Goal: Check status: Check status

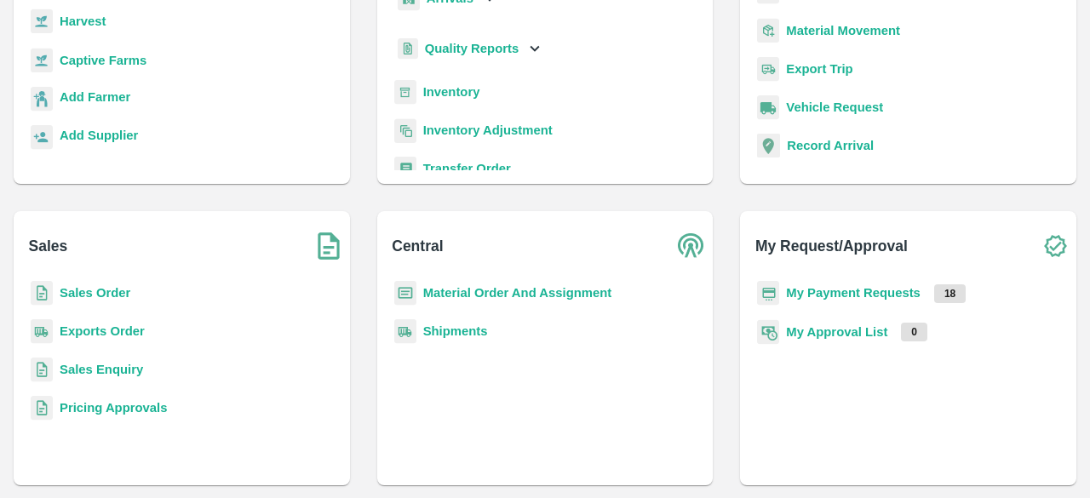
scroll to position [196, 0]
click at [89, 292] on b "Sales Order" at bounding box center [95, 293] width 71 height 14
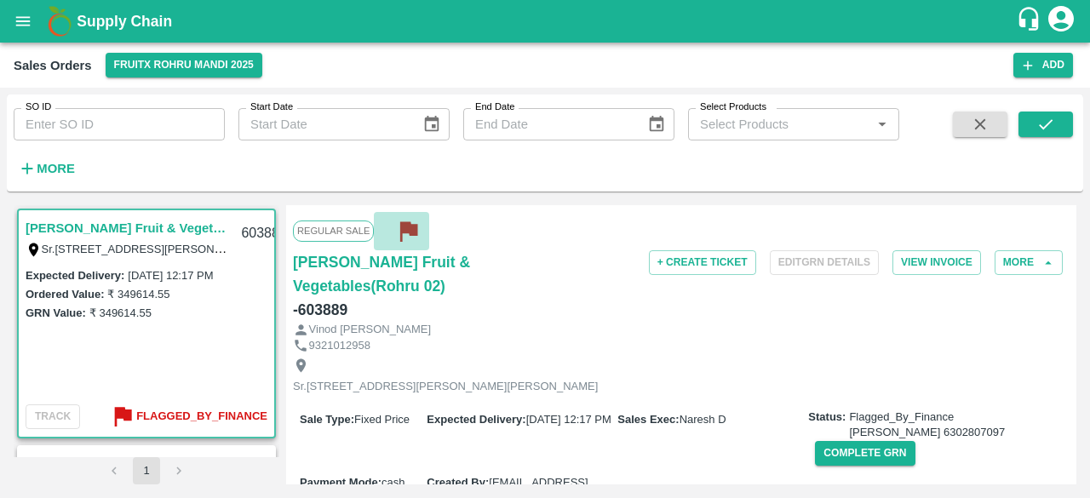
click at [411, 230] on icon "button" at bounding box center [408, 232] width 17 height 20
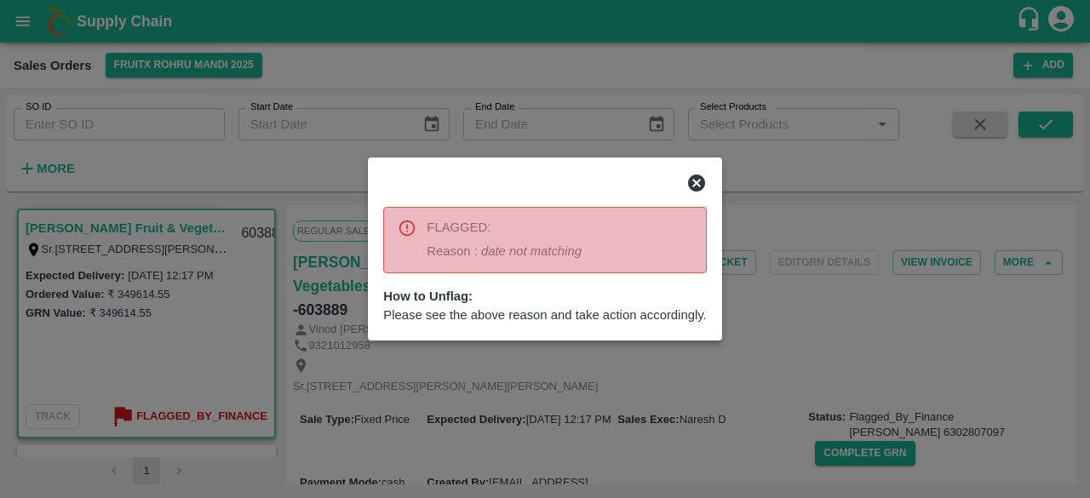
click at [125, 263] on div at bounding box center [545, 249] width 1090 height 498
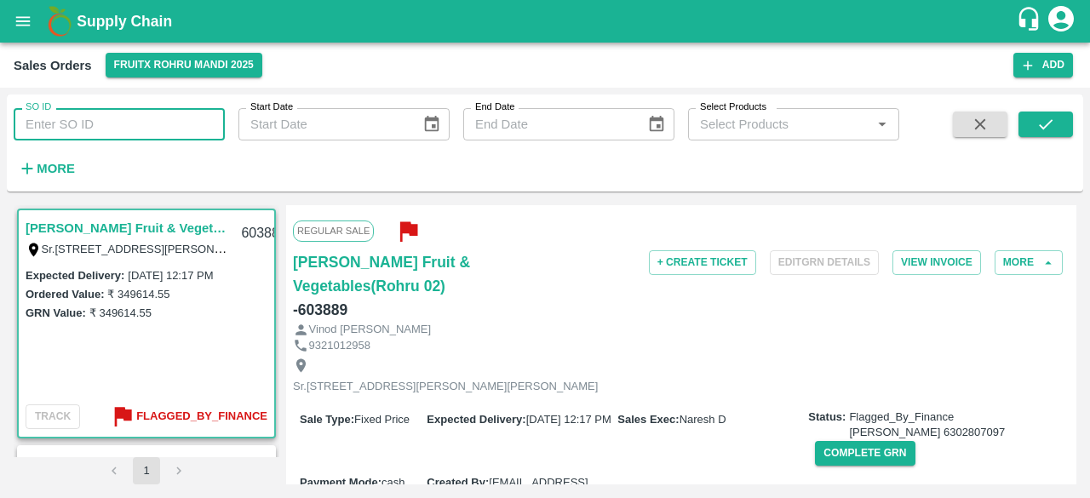
click at [116, 129] on input "SO ID" at bounding box center [119, 124] width 211 height 32
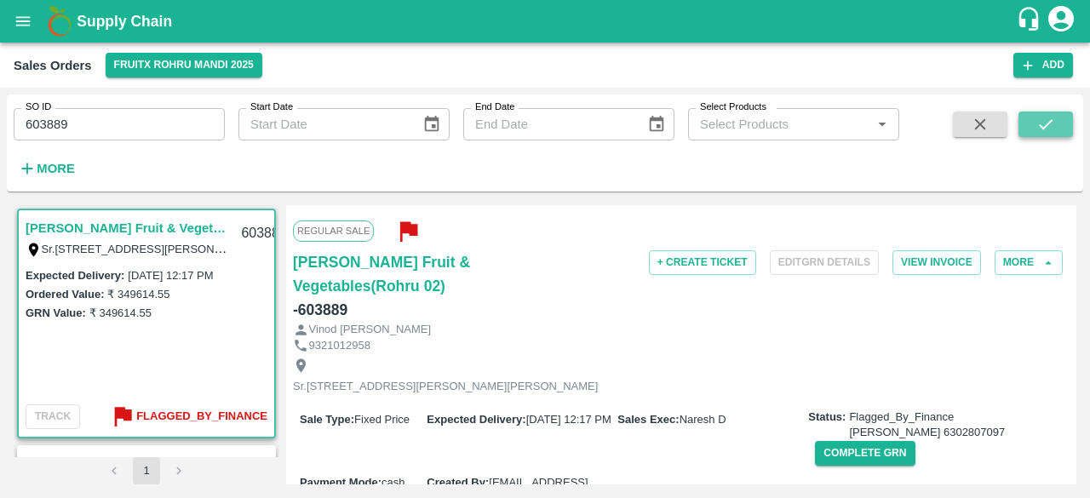
click at [1044, 120] on icon "submit" at bounding box center [1046, 124] width 19 height 19
click at [104, 135] on input "603889" at bounding box center [119, 124] width 211 height 32
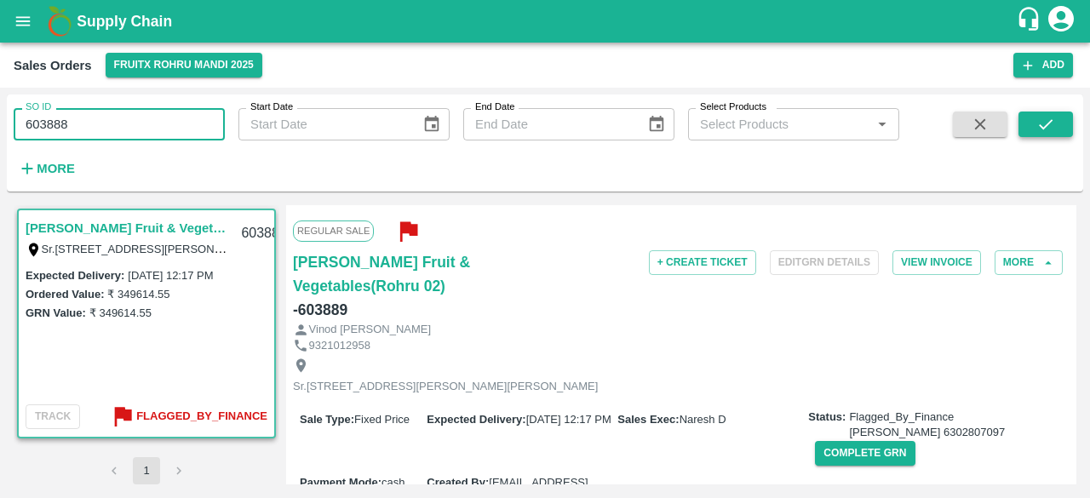
type input "603888"
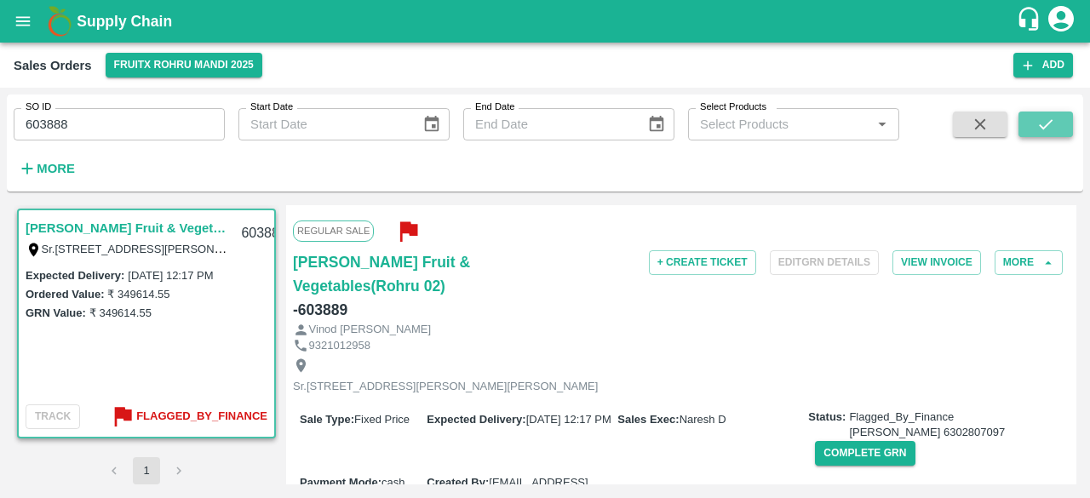
click at [1024, 126] on button "submit" at bounding box center [1046, 125] width 55 height 26
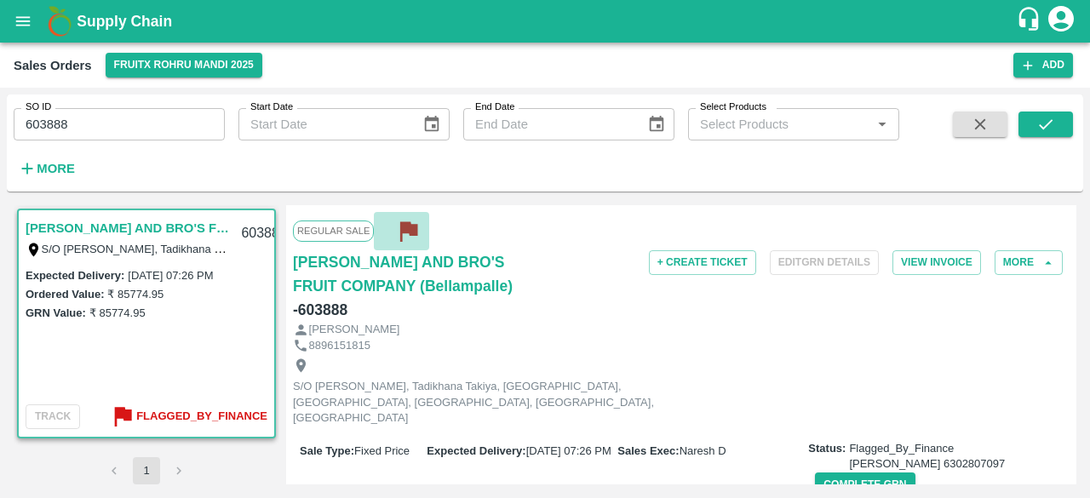
click at [411, 236] on icon "button" at bounding box center [408, 231] width 28 height 28
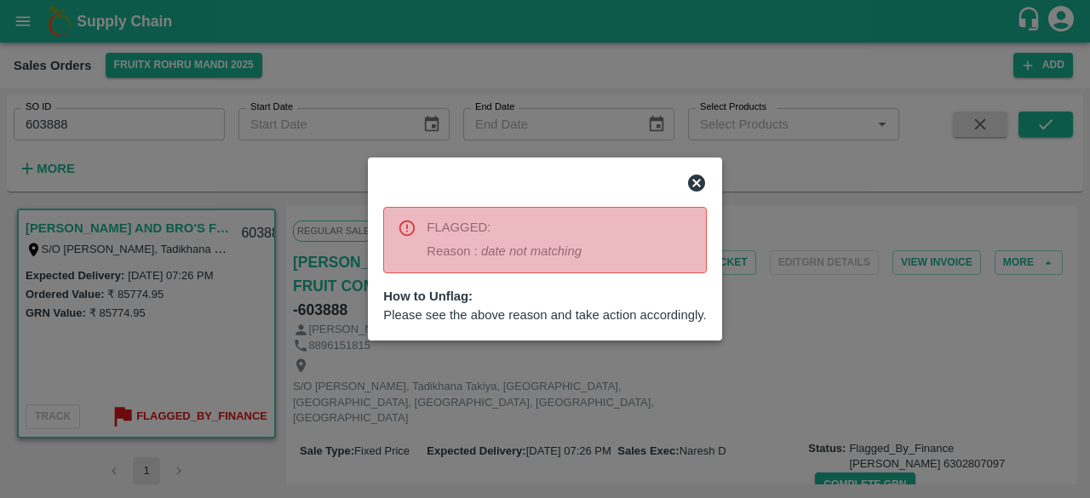
click at [689, 188] on icon at bounding box center [696, 183] width 17 height 17
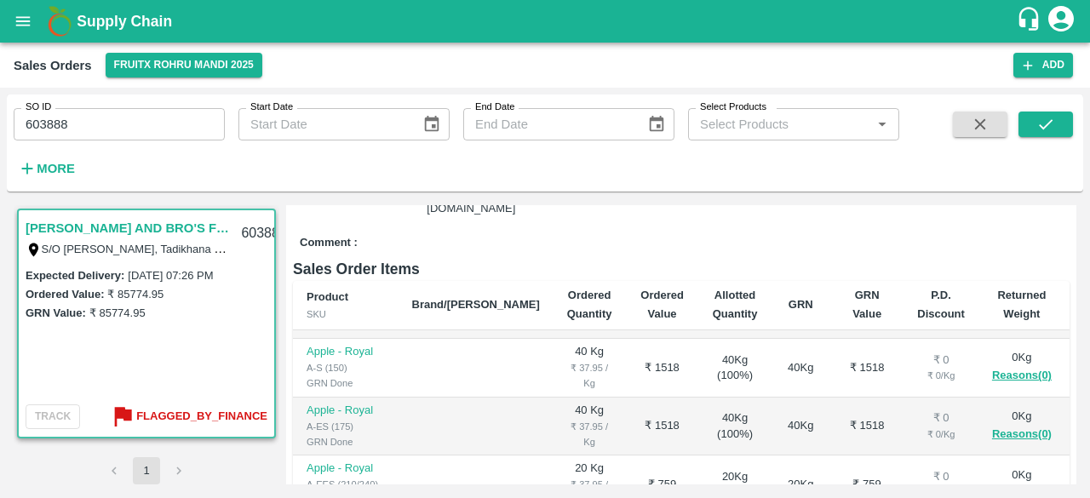
scroll to position [621, 0]
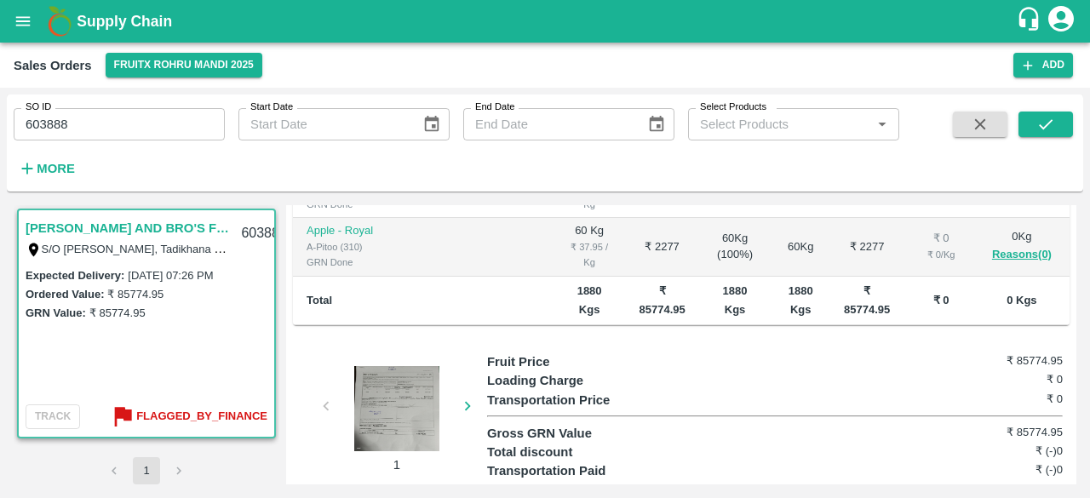
click at [389, 372] on div at bounding box center [397, 408] width 128 height 85
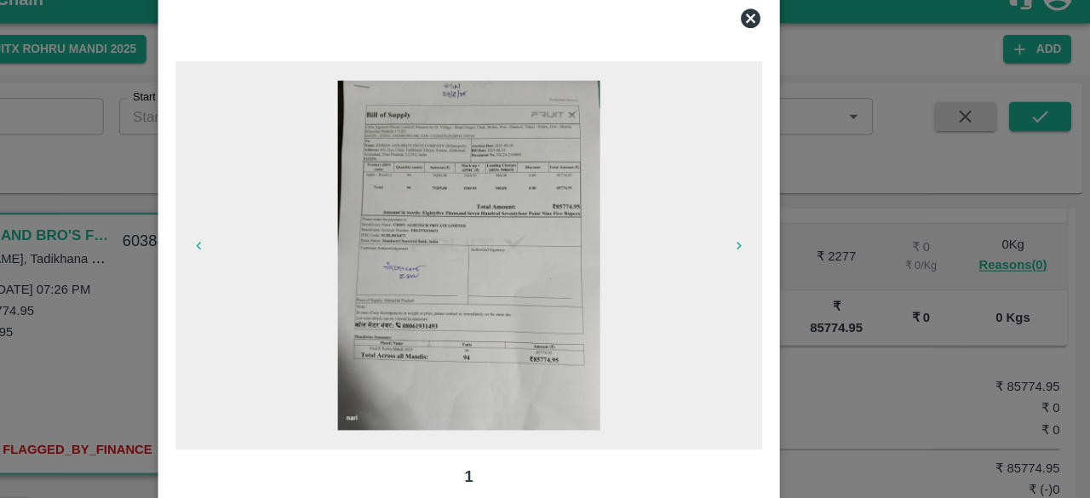
click at [788, 35] on icon at bounding box center [792, 38] width 17 height 17
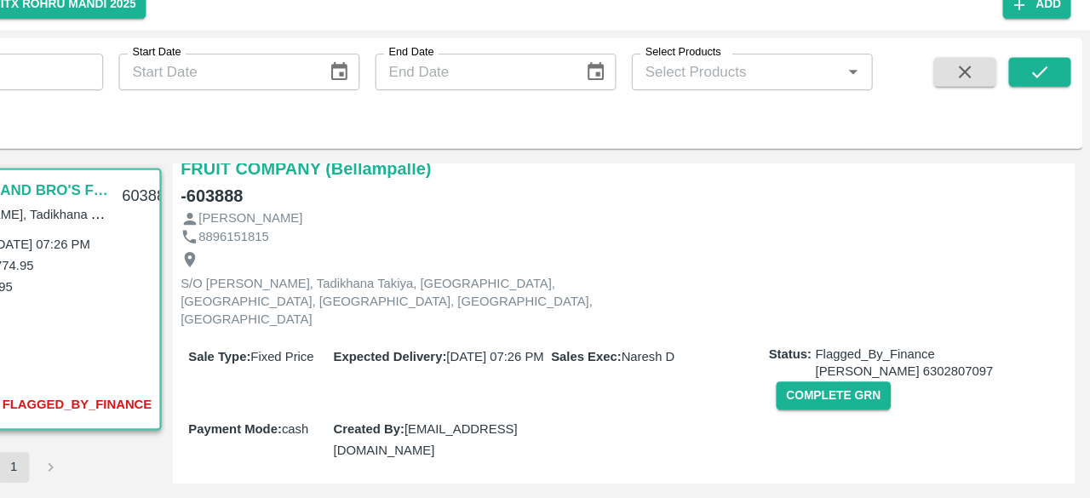
scroll to position [78, 0]
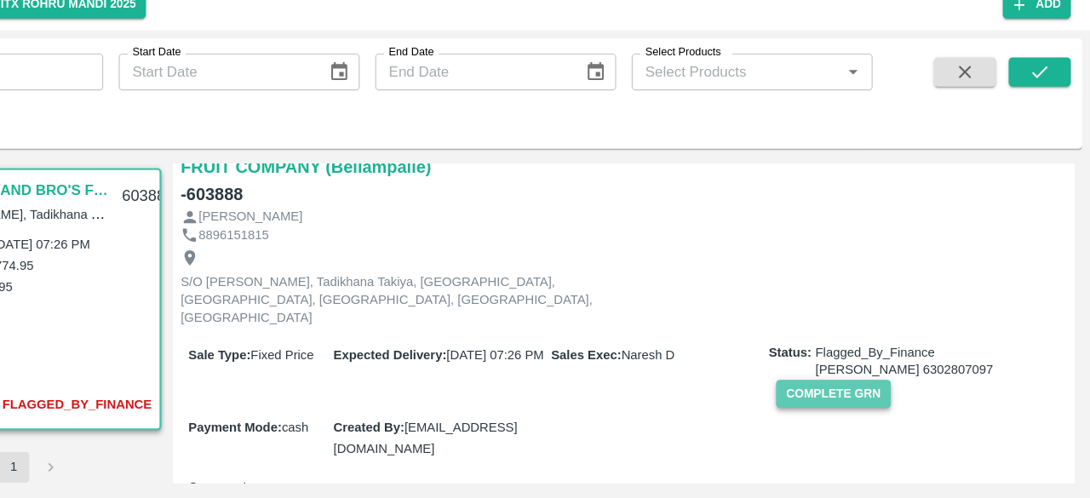
click at [852, 394] on button "Complete GRN" at bounding box center [865, 406] width 100 height 25
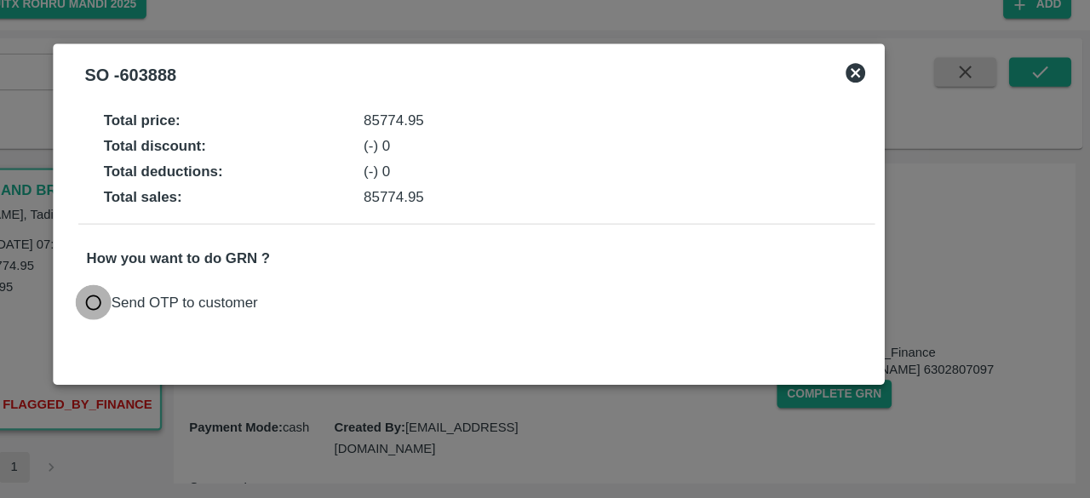
click at [216, 327] on input "Send OTP to customer" at bounding box center [216, 327] width 32 height 32
radio input "true"
click at [398, 320] on button "Send OTP" at bounding box center [409, 326] width 70 height 25
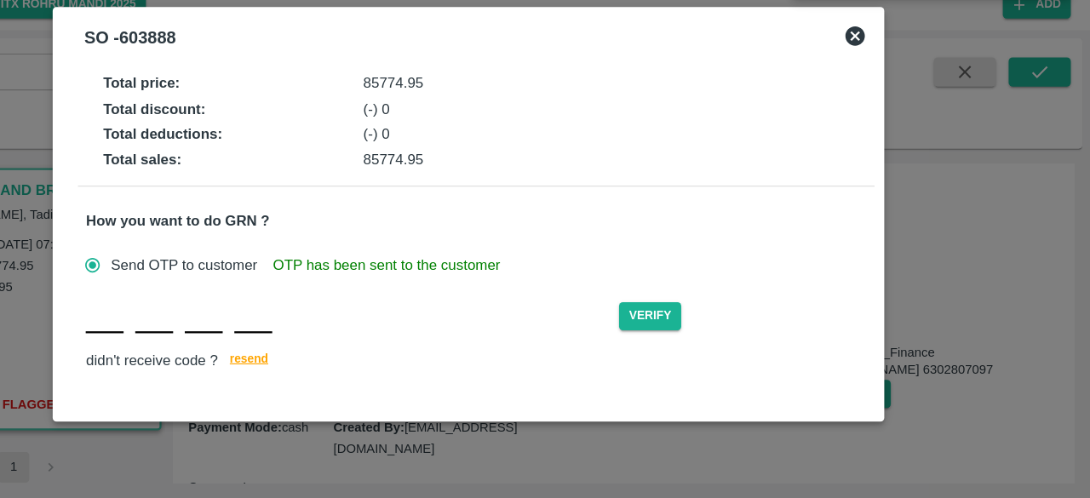
click at [242, 350] on input "text" at bounding box center [226, 338] width 33 height 31
type input "Q"
type input "A"
type input "W"
type input "N"
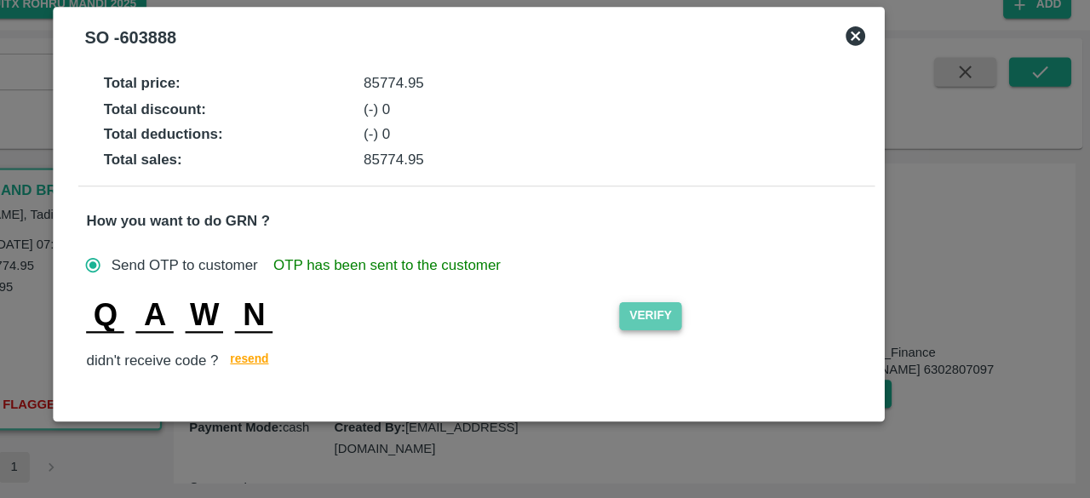
click at [697, 332] on button "Verify" at bounding box center [704, 338] width 55 height 25
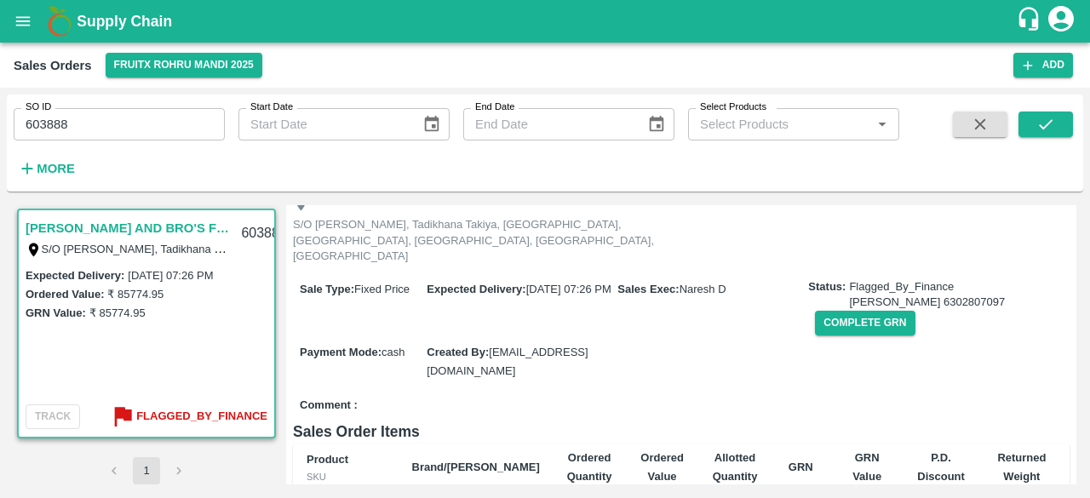
scroll to position [0, 0]
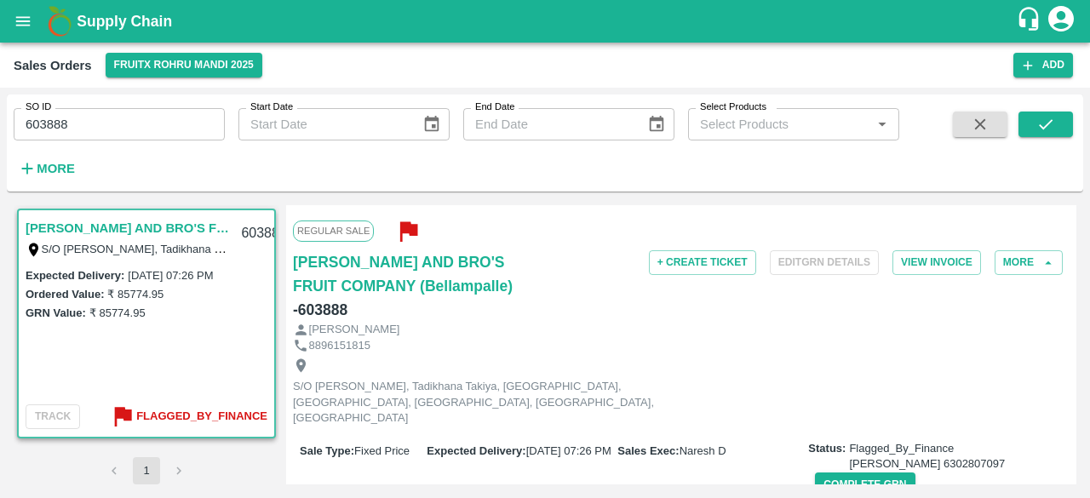
click at [407, 234] on icon "button" at bounding box center [408, 231] width 28 height 28
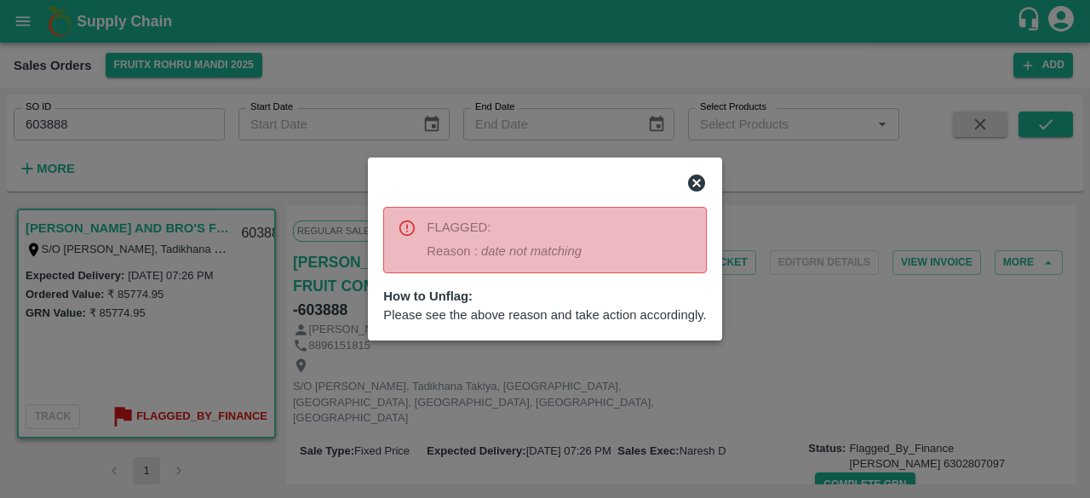
click at [479, 258] on p "Reason : date not matching" at bounding box center [504, 251] width 155 height 19
click at [692, 176] on icon at bounding box center [696, 183] width 17 height 17
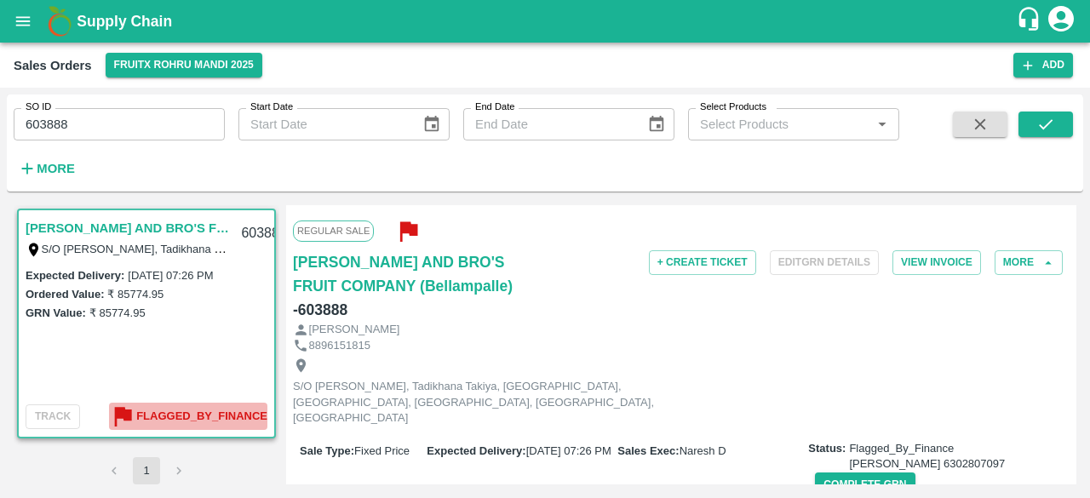
click at [137, 419] on b "Flagged_By_Finance" at bounding box center [201, 417] width 131 height 20
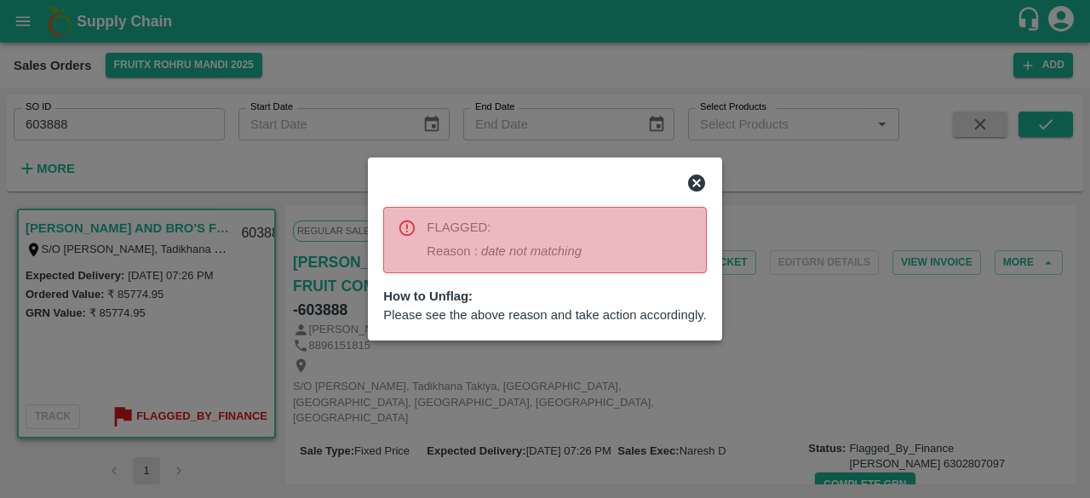
click at [696, 176] on icon at bounding box center [696, 183] width 17 height 17
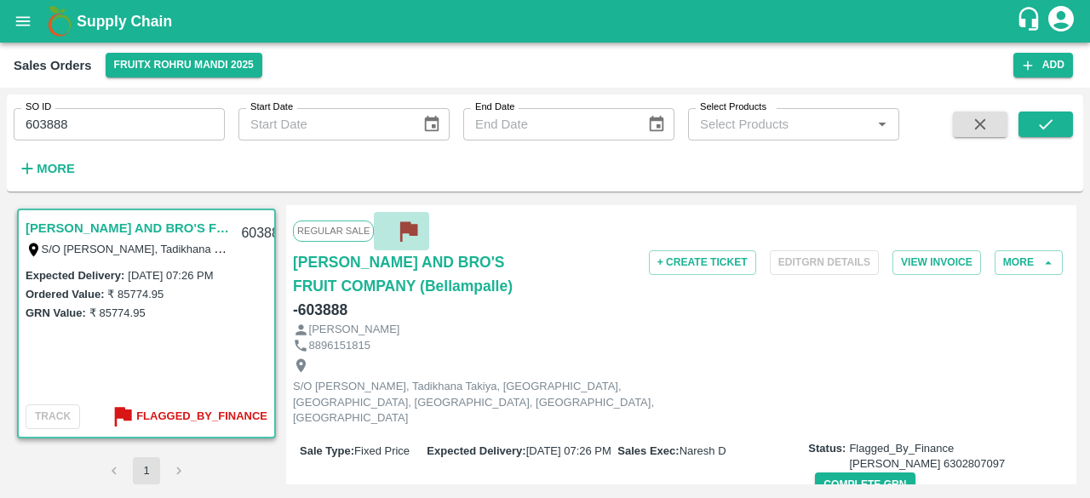
click at [411, 224] on icon "button" at bounding box center [408, 232] width 17 height 20
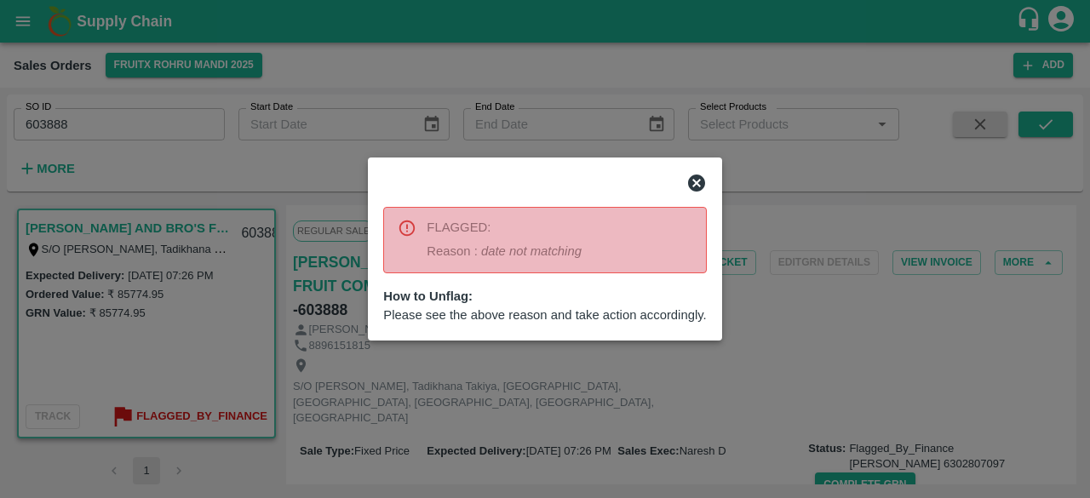
click at [764, 400] on div at bounding box center [545, 249] width 1090 height 498
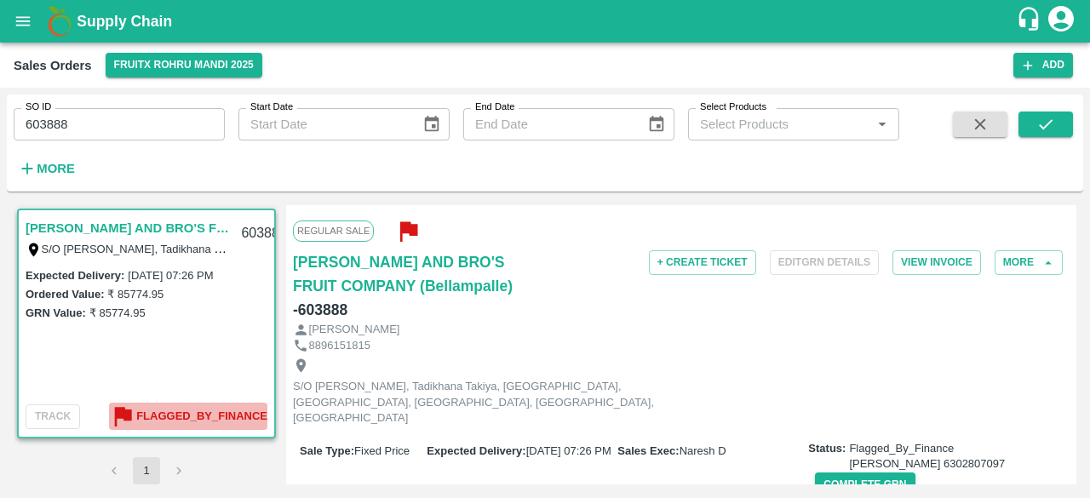
click at [196, 417] on b "Flagged_By_Finance" at bounding box center [201, 417] width 131 height 20
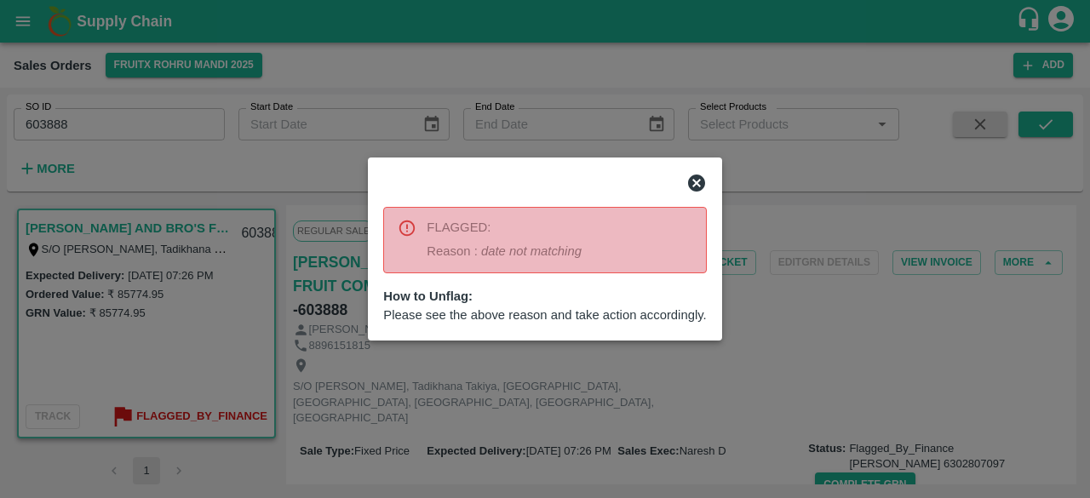
click at [693, 183] on icon at bounding box center [696, 183] width 17 height 17
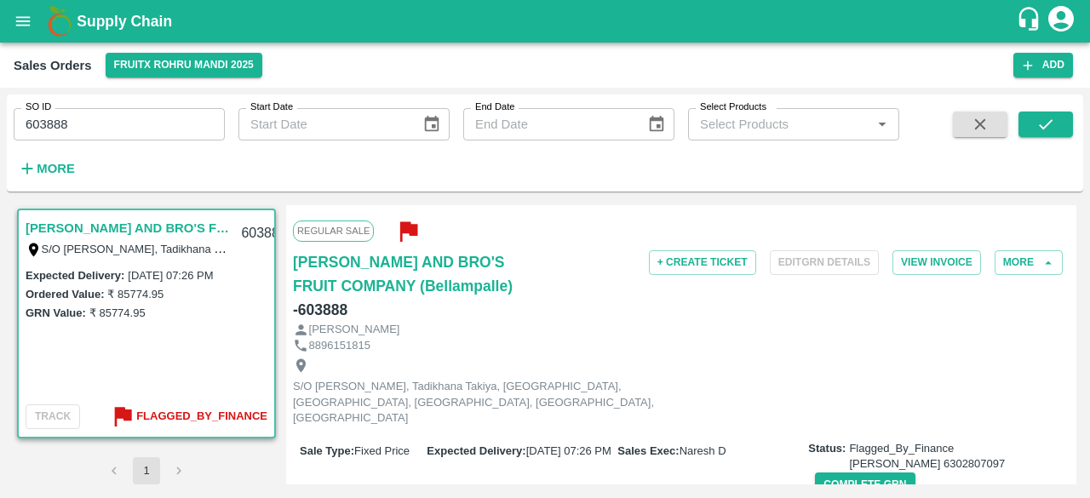
click at [138, 231] on link "[PERSON_NAME] AND BRO'S FRUIT COMPANY (Bellampalle)" at bounding box center [128, 228] width 205 height 22
click at [257, 224] on div "603888" at bounding box center [264, 234] width 66 height 40
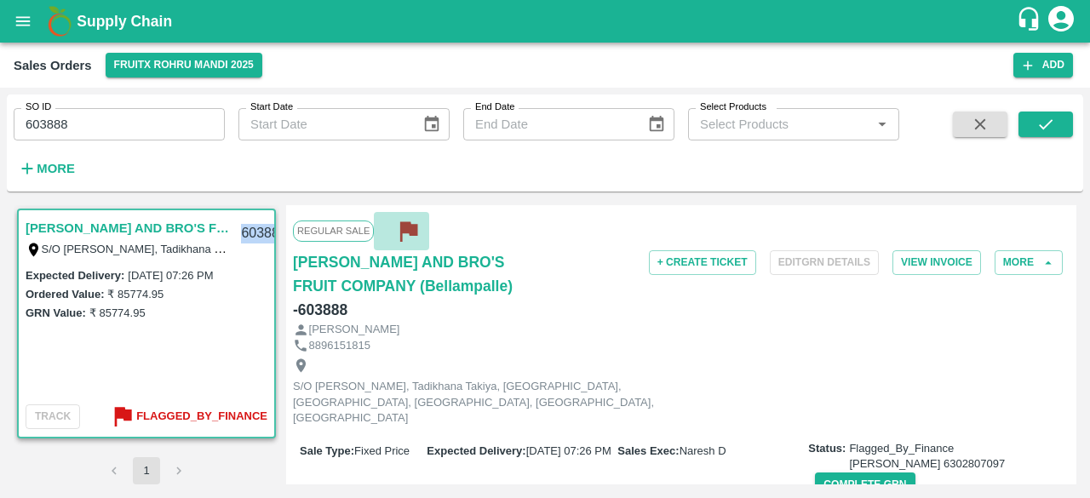
click at [406, 226] on icon "button" at bounding box center [408, 232] width 17 height 20
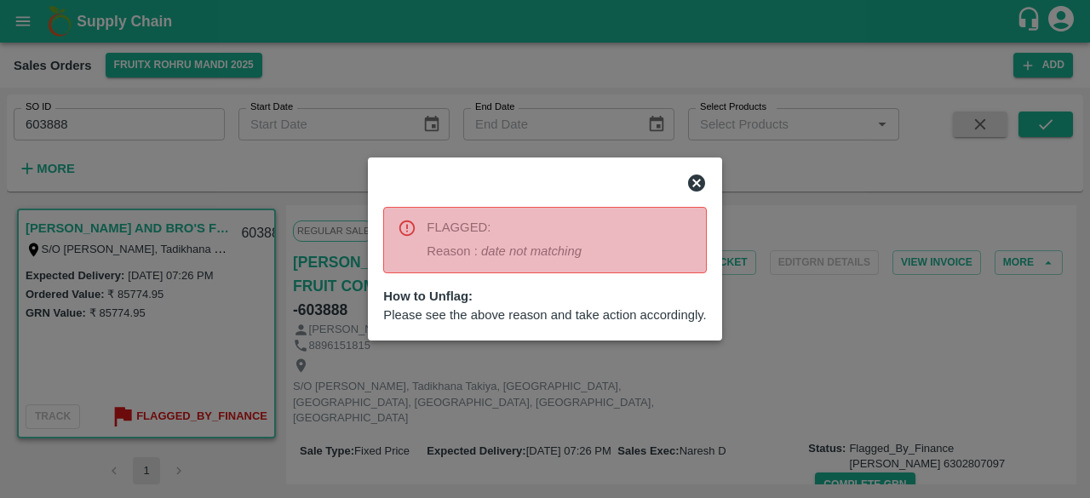
click at [585, 390] on div at bounding box center [545, 249] width 1090 height 498
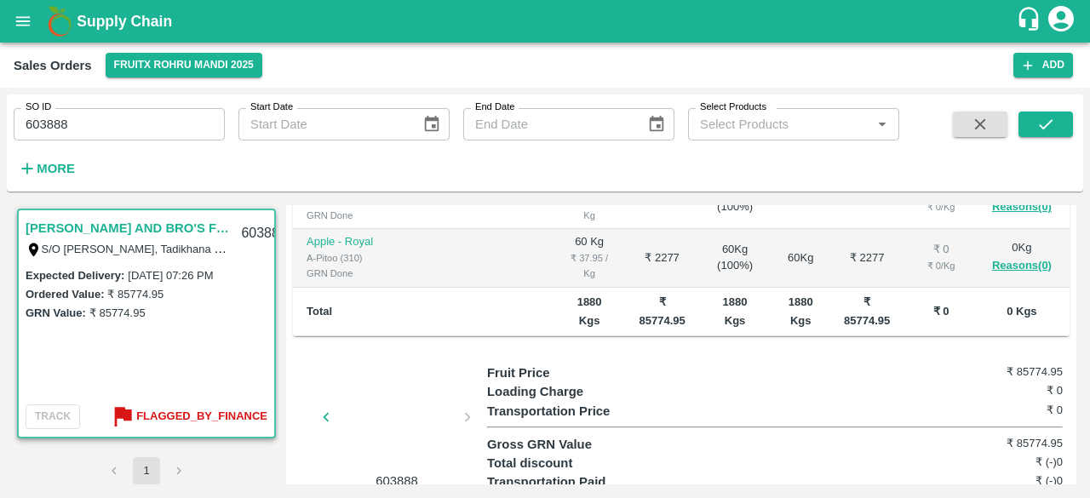
scroll to position [621, 0]
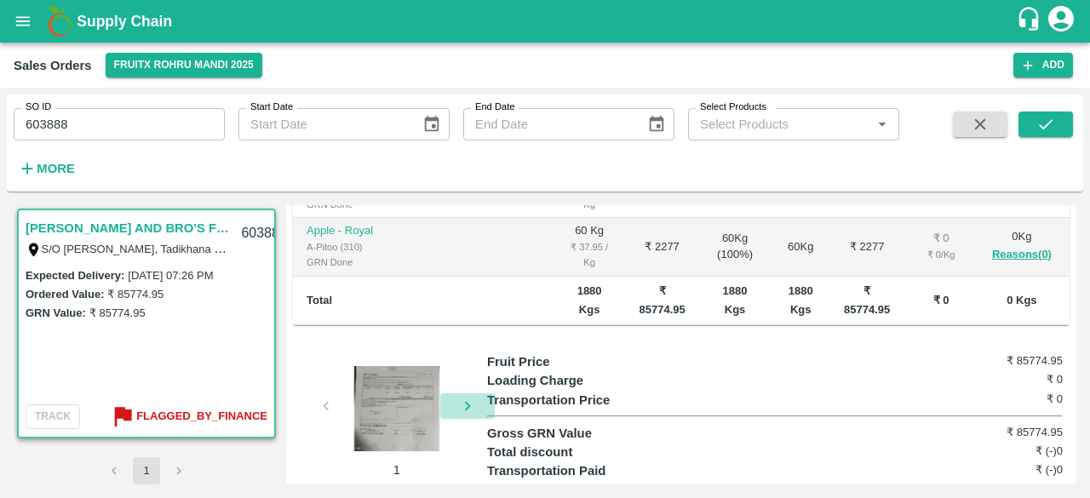
click at [463, 397] on icon "button" at bounding box center [467, 406] width 19 height 19
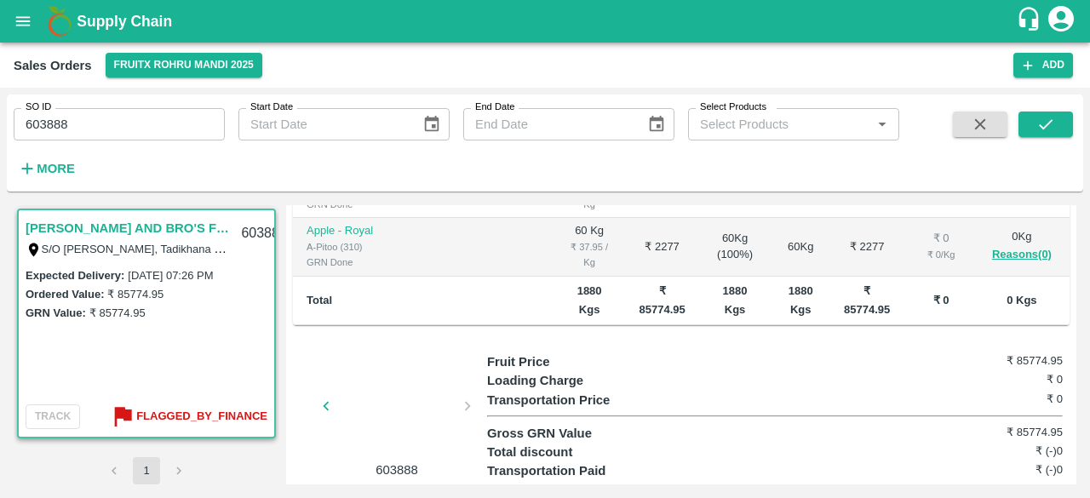
click at [360, 389] on div at bounding box center [397, 411] width 128 height 90
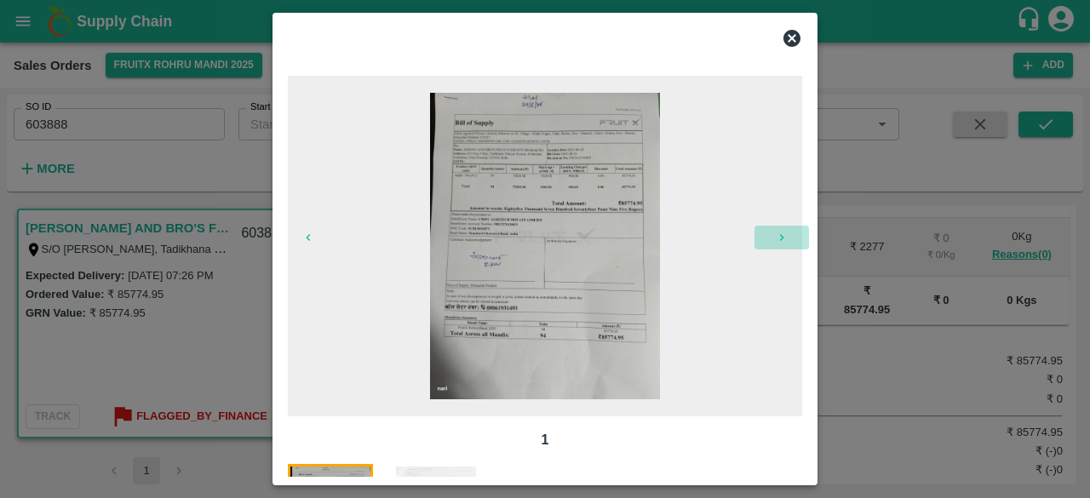
click at [787, 231] on icon "button" at bounding box center [782, 238] width 14 height 14
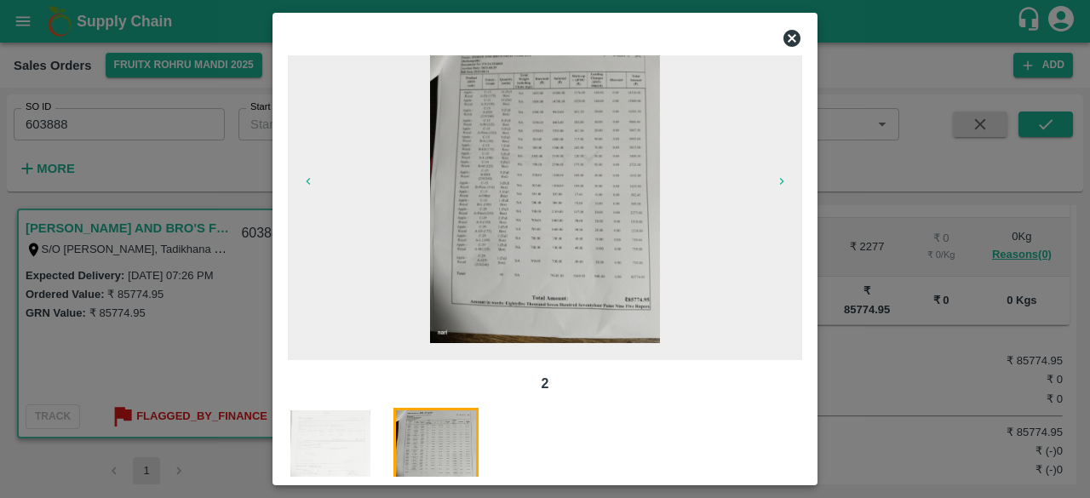
scroll to position [116, 0]
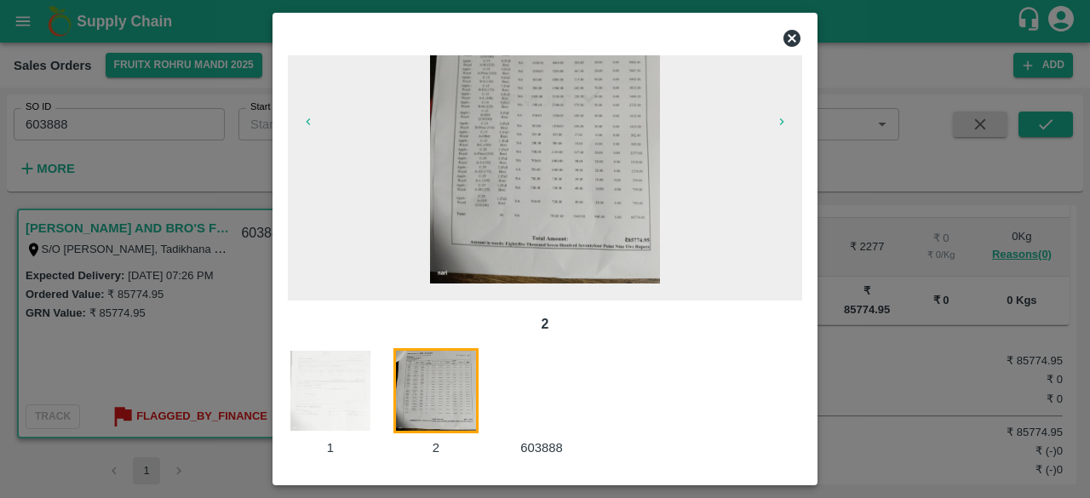
click at [787, 231] on span at bounding box center [545, 130] width 515 height 341
click at [792, 31] on icon at bounding box center [792, 38] width 17 height 17
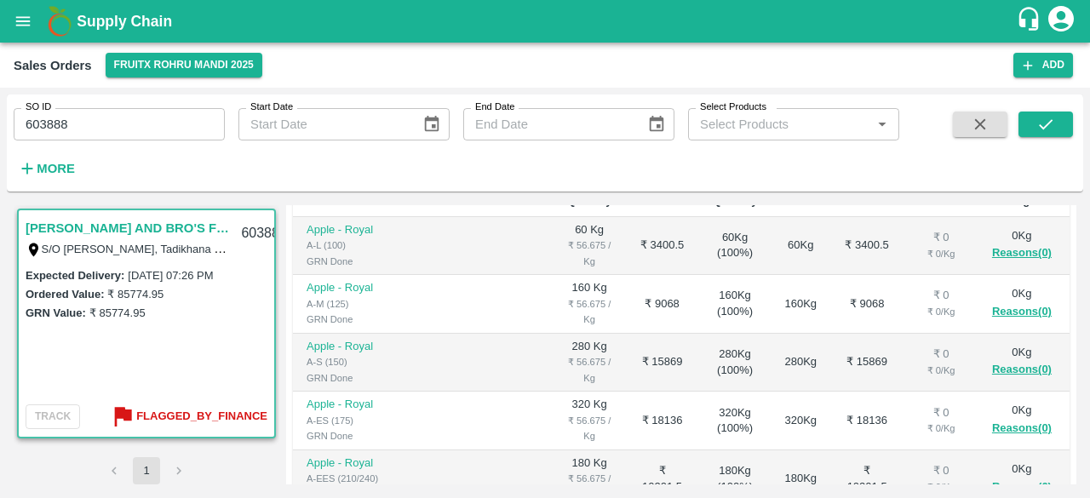
scroll to position [0, 0]
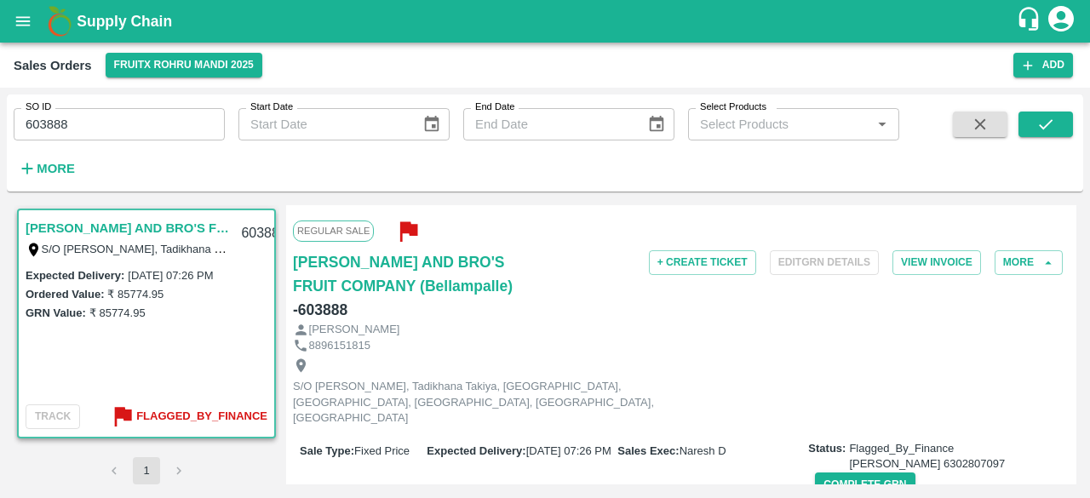
click at [413, 227] on icon "button" at bounding box center [408, 232] width 17 height 20
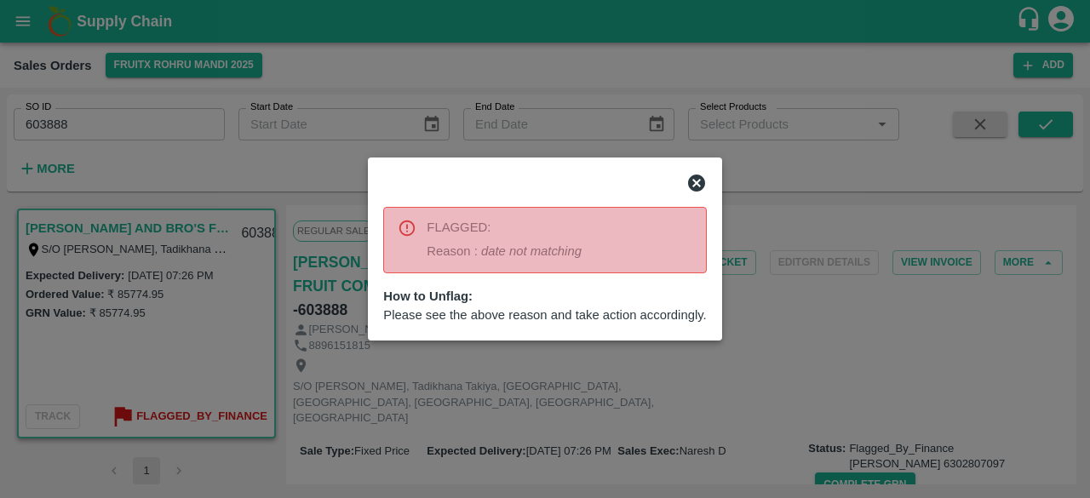
click at [694, 181] on icon at bounding box center [697, 183] width 20 height 20
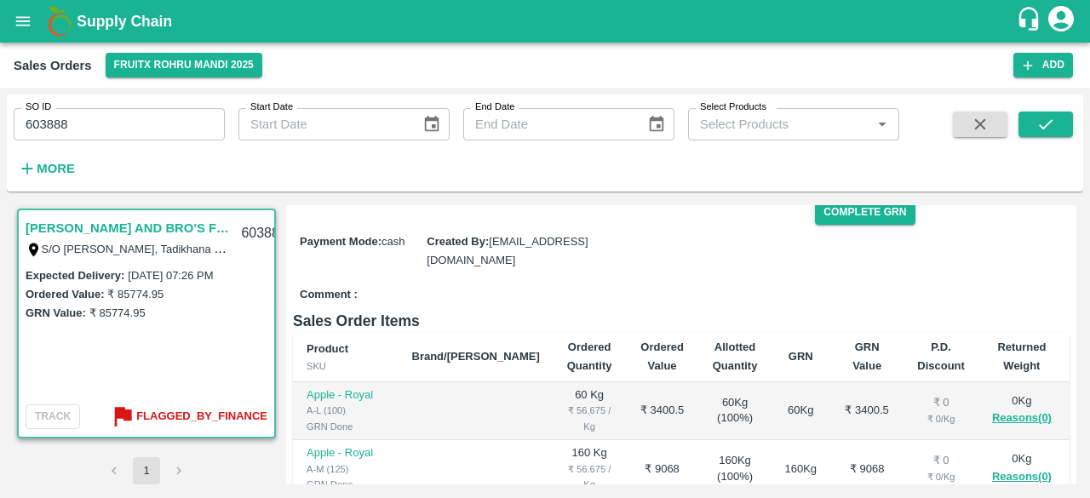
scroll to position [273, 0]
click at [116, 129] on input "603888" at bounding box center [119, 124] width 211 height 32
type input "6038889"
click at [1041, 119] on icon "submit" at bounding box center [1046, 124] width 19 height 19
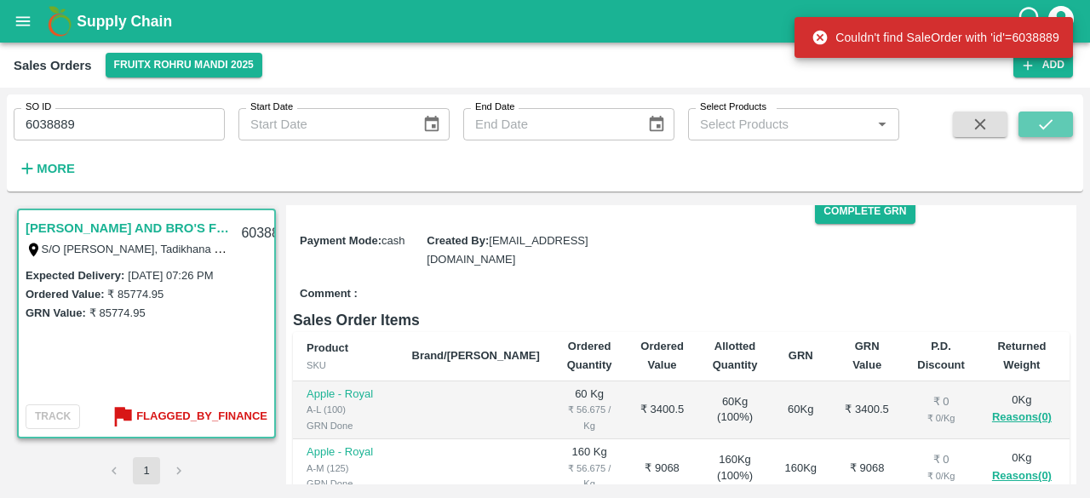
click at [1041, 119] on icon "submit" at bounding box center [1046, 124] width 19 height 19
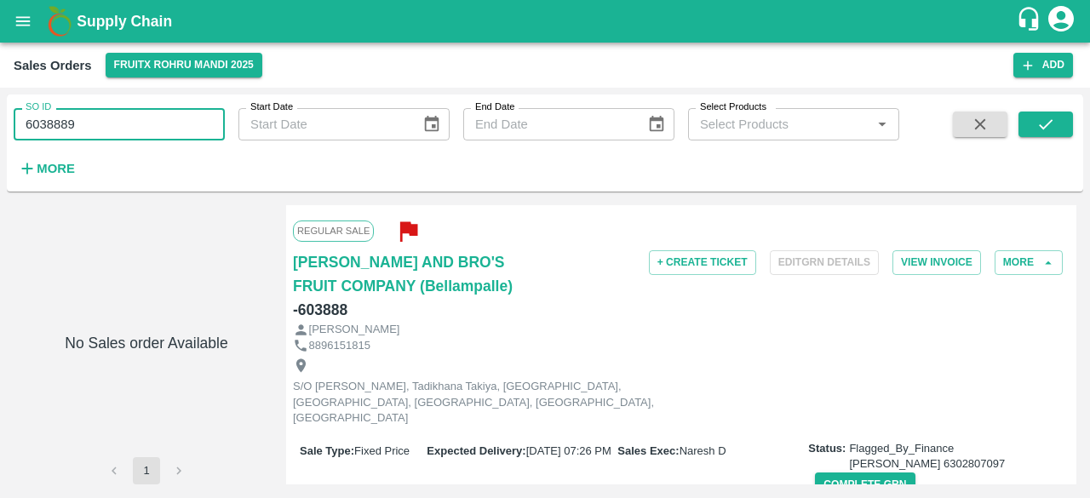
click at [64, 127] on input "6038889" at bounding box center [119, 124] width 211 height 32
click at [1036, 127] on button "submit" at bounding box center [1046, 125] width 55 height 26
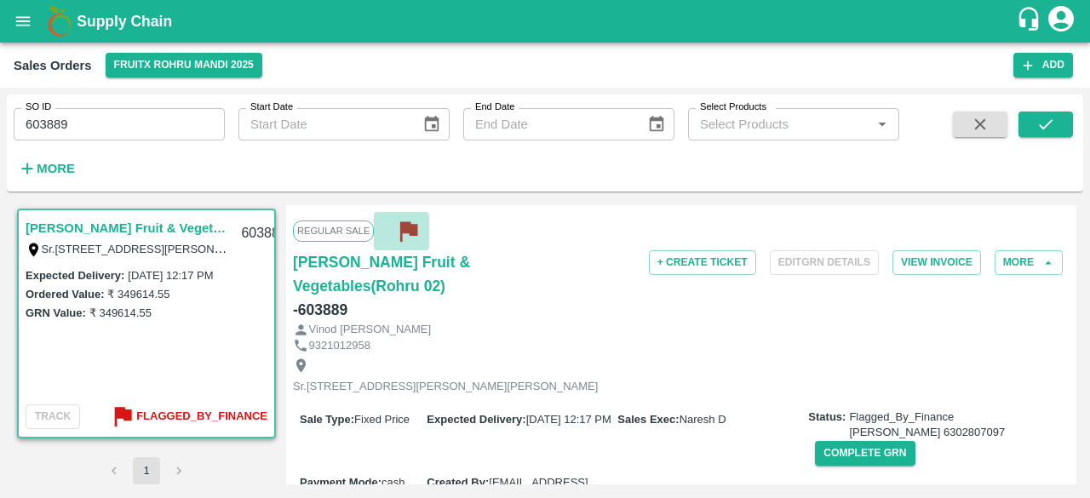
click at [402, 231] on icon "button" at bounding box center [408, 232] width 17 height 20
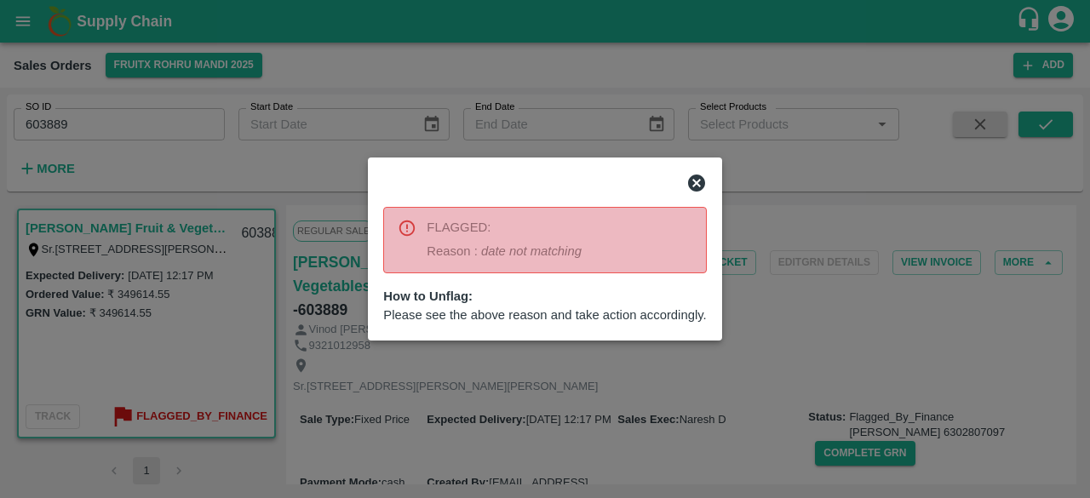
click at [695, 175] on icon at bounding box center [697, 183] width 20 height 20
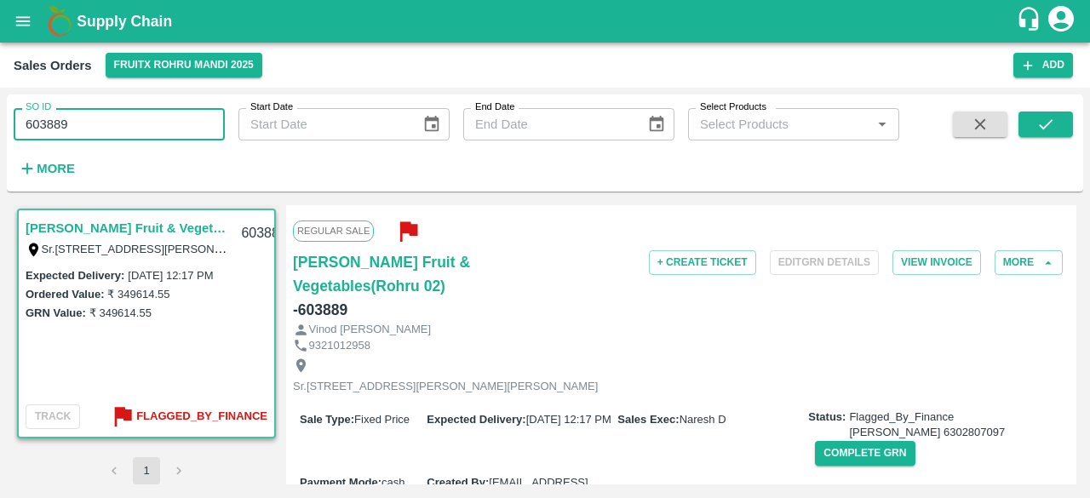
click at [84, 128] on input "603889" at bounding box center [119, 124] width 211 height 32
click at [1044, 122] on icon "submit" at bounding box center [1046, 124] width 19 height 19
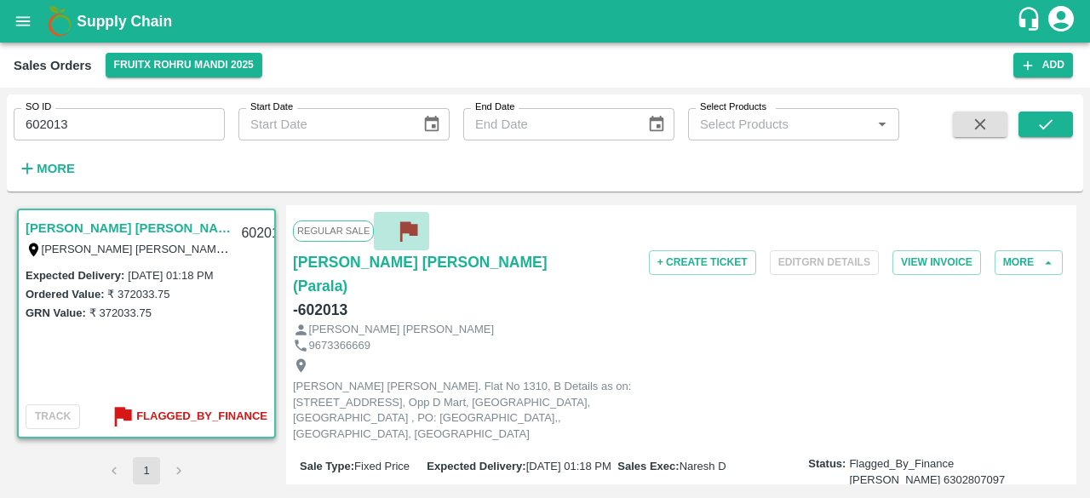
click at [402, 229] on icon "button" at bounding box center [408, 232] width 17 height 20
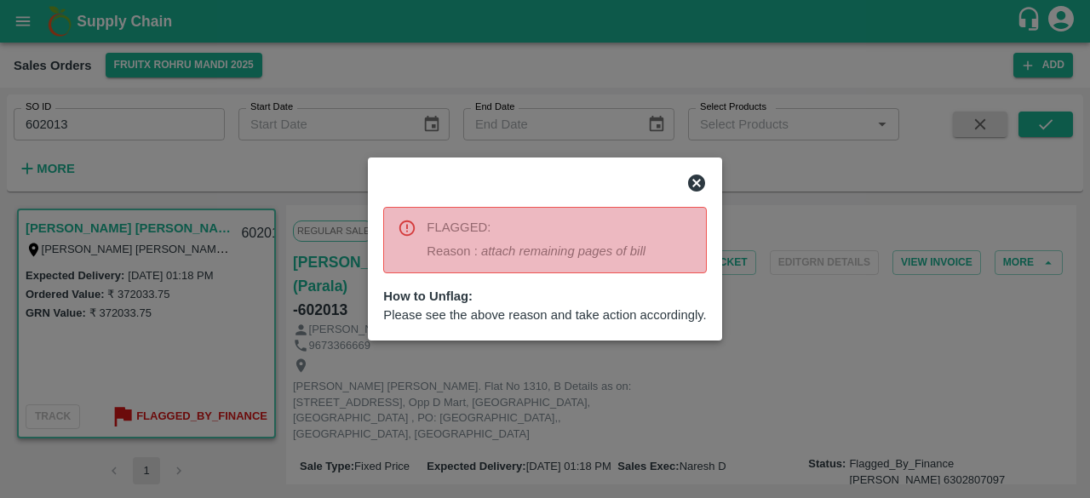
click at [696, 182] on icon at bounding box center [697, 183] width 20 height 20
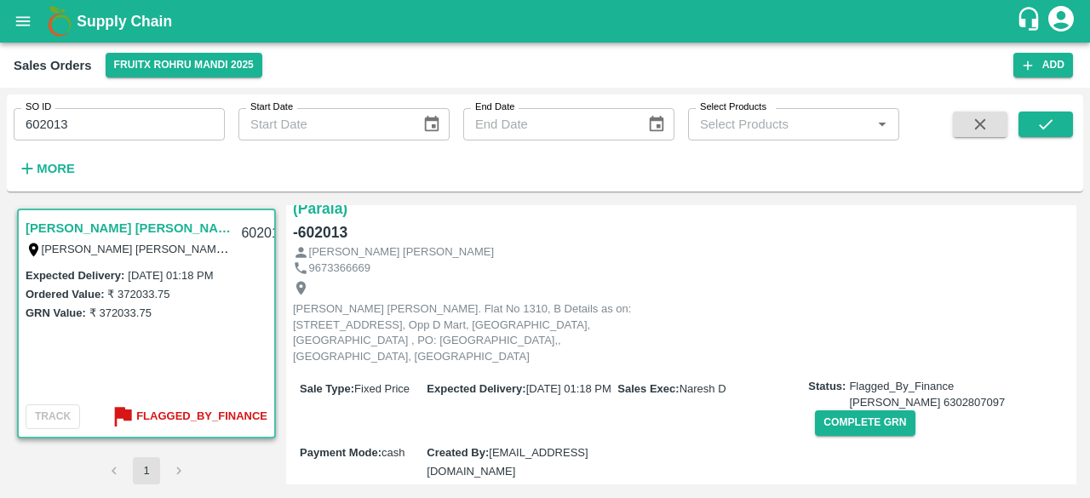
scroll to position [82, 0]
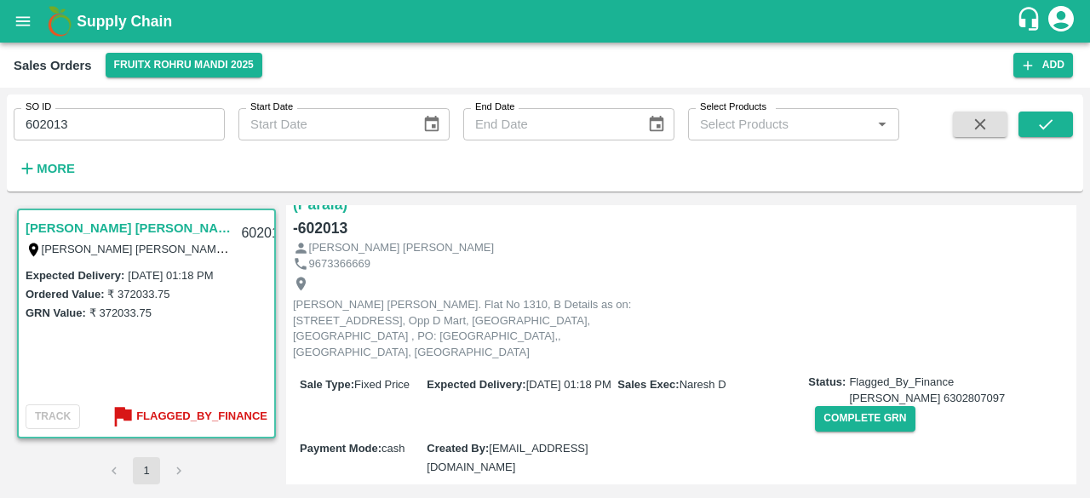
click at [457, 402] on div "Sale Type : Fixed Price Expected Delivery : 08 Aug 2025, 01:18 PM Sales Exec : …" at bounding box center [681, 426] width 777 height 122
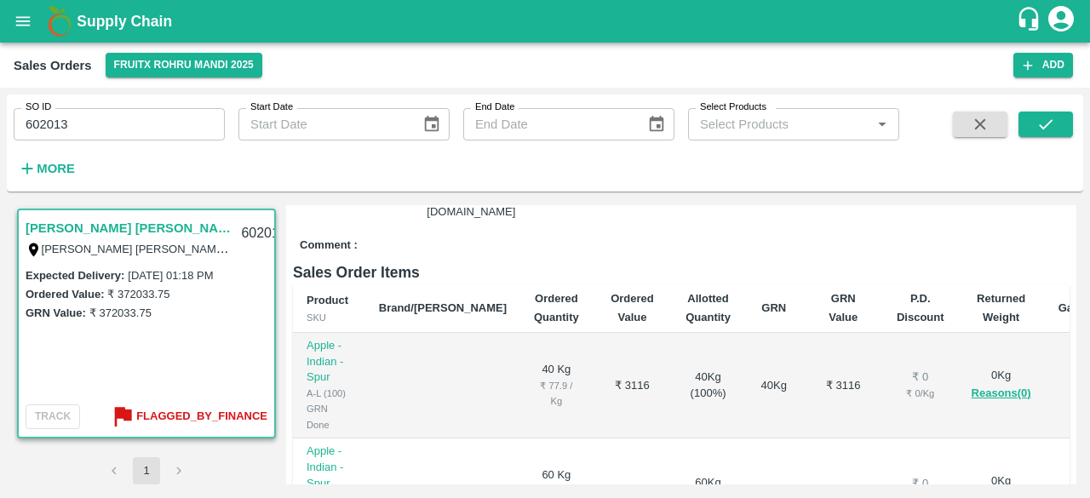
scroll to position [0, 0]
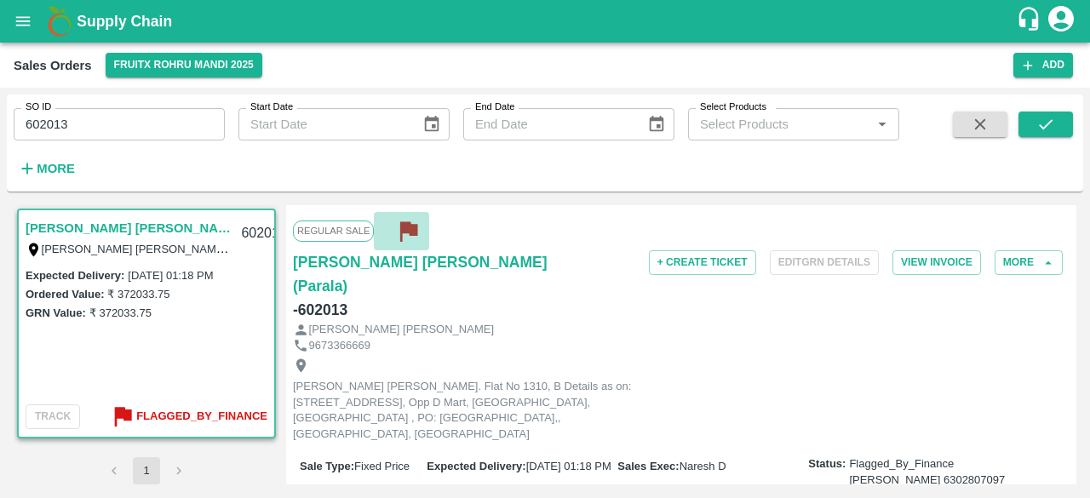
click at [407, 234] on icon "button" at bounding box center [408, 231] width 28 height 28
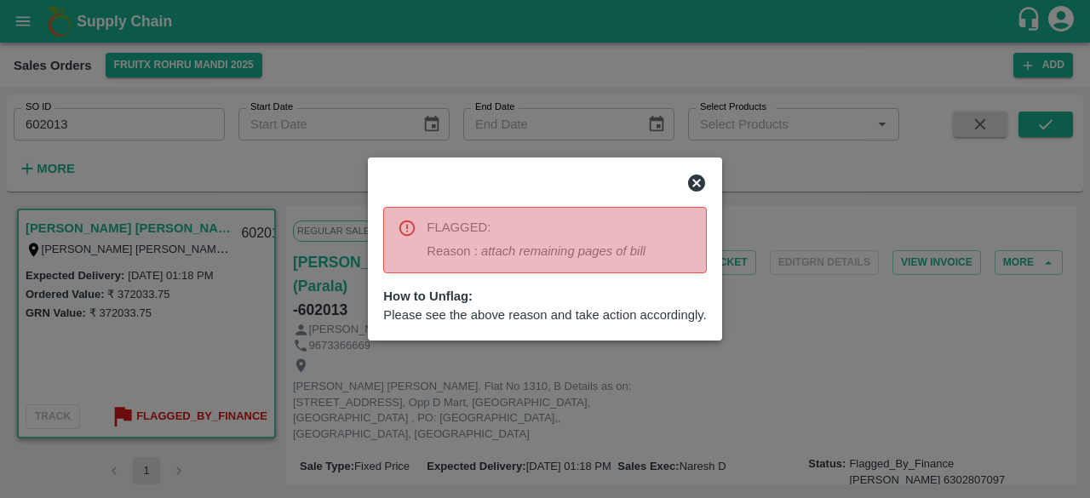
click at [404, 231] on icon at bounding box center [407, 228] width 19 height 19
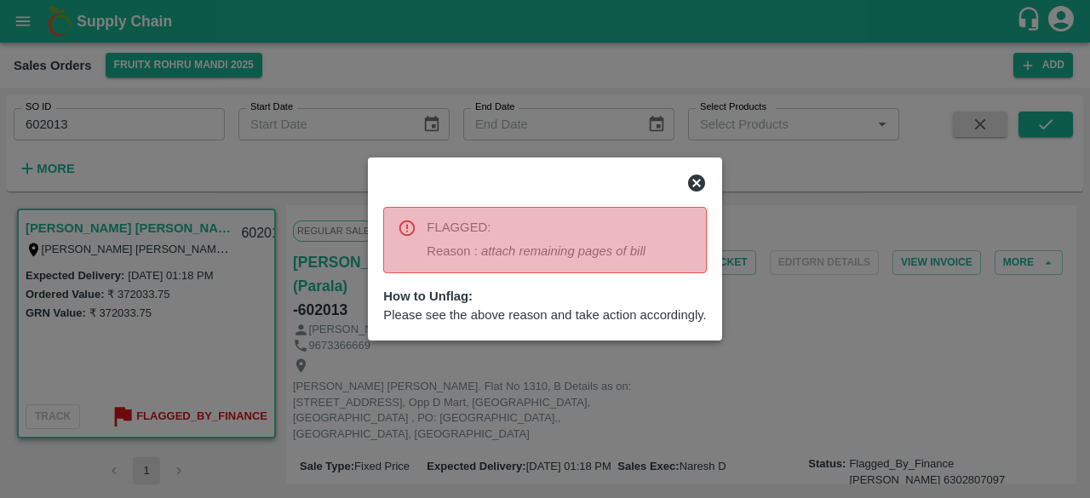
click at [404, 231] on icon at bounding box center [407, 228] width 19 height 19
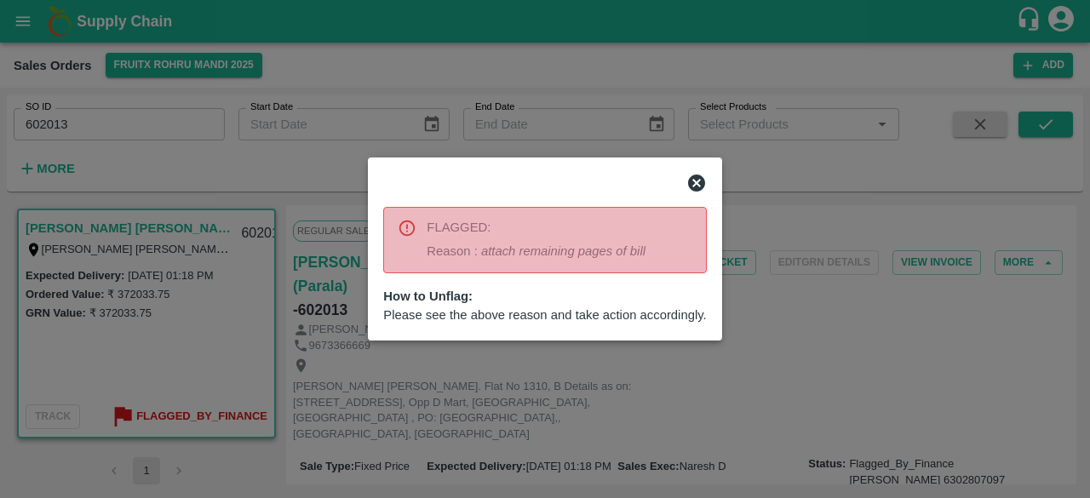
click at [404, 231] on icon at bounding box center [407, 228] width 19 height 19
click at [697, 191] on icon at bounding box center [696, 183] width 17 height 17
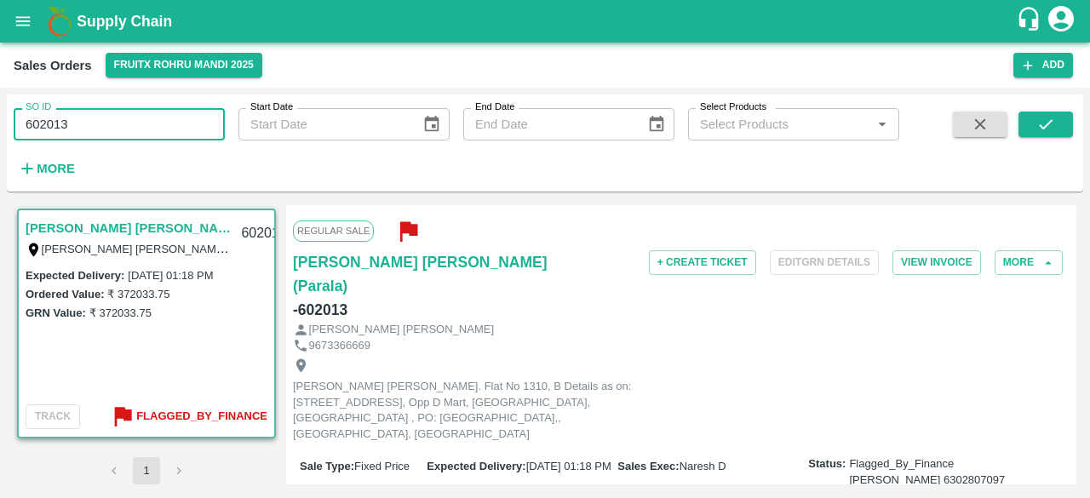
click at [94, 125] on input "602013" at bounding box center [119, 124] width 211 height 32
click at [1041, 130] on icon "submit" at bounding box center [1046, 124] width 19 height 19
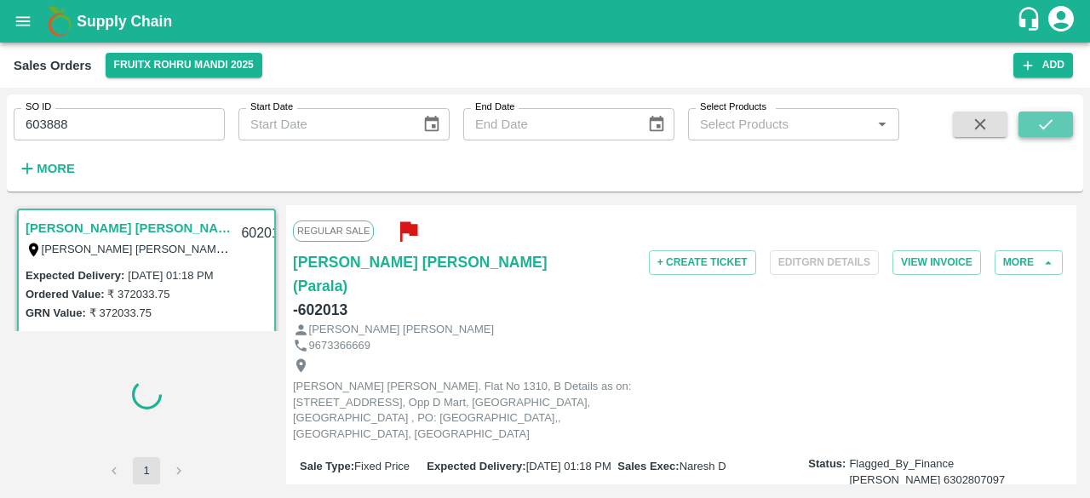
click at [1055, 124] on icon "submit" at bounding box center [1046, 124] width 19 height 19
click at [1044, 129] on icon "submit" at bounding box center [1046, 124] width 14 height 10
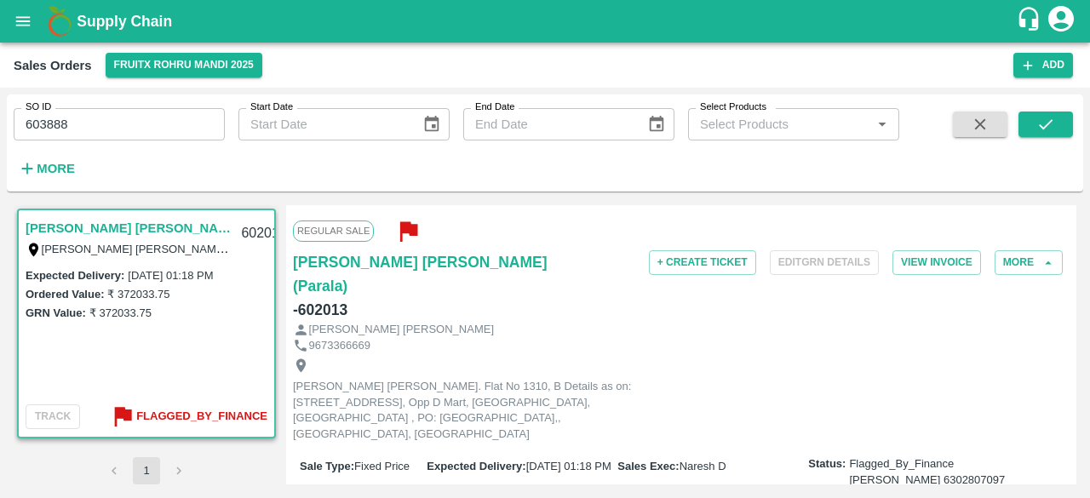
click at [673, 322] on div "Neelima Laxman Panhale" at bounding box center [681, 330] width 777 height 16
click at [217, 421] on b "Flagged_By_Finance" at bounding box center [201, 417] width 131 height 20
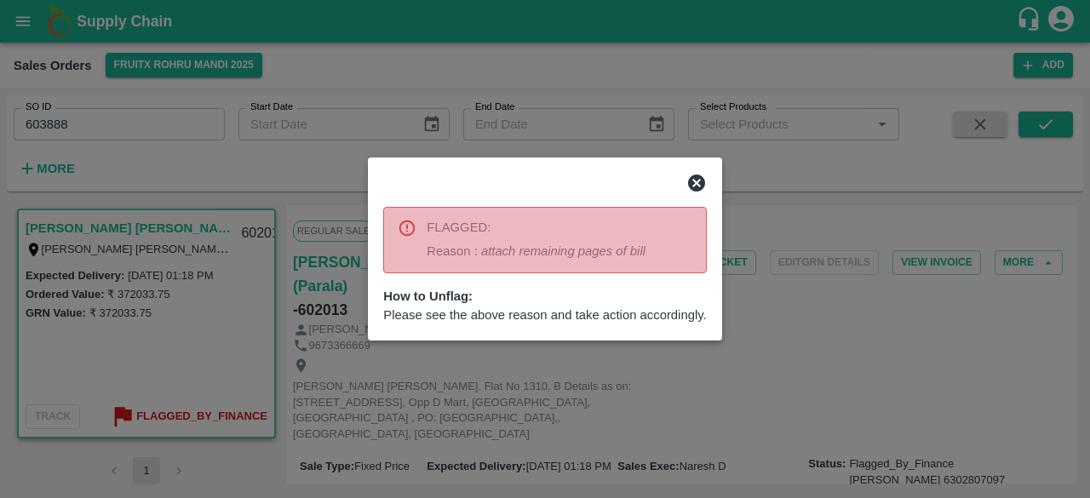
click at [700, 185] on icon at bounding box center [696, 183] width 17 height 17
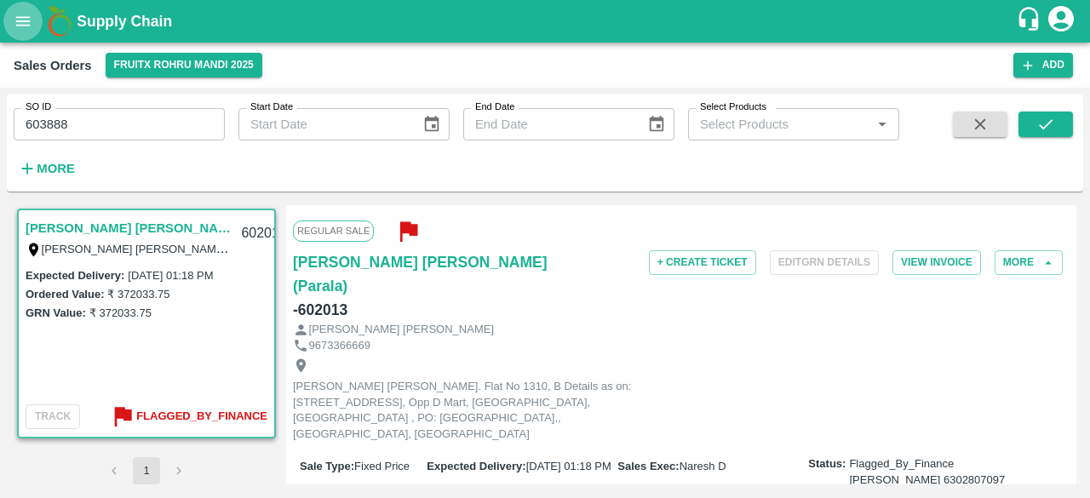
click at [21, 22] on icon "open drawer" at bounding box center [23, 21] width 19 height 19
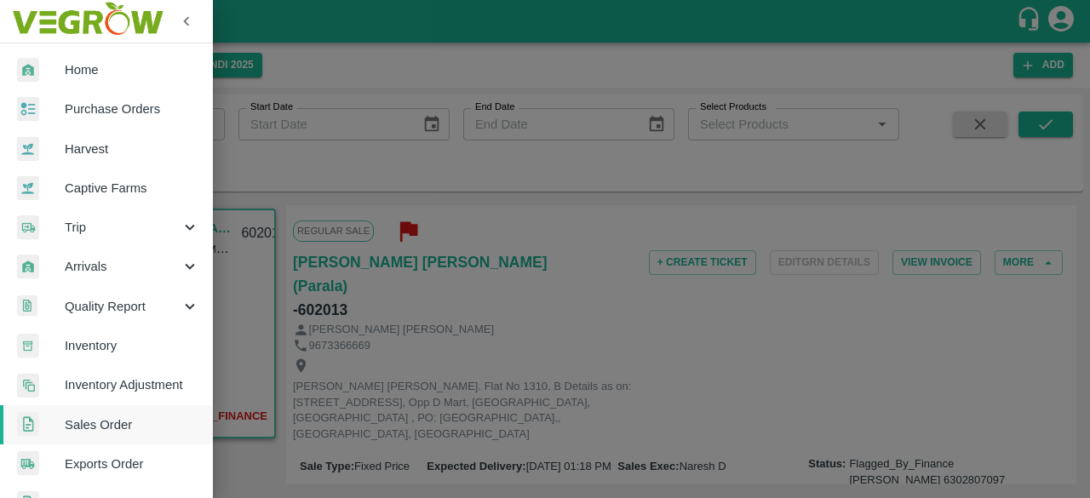
click at [371, 312] on div at bounding box center [545, 249] width 1090 height 498
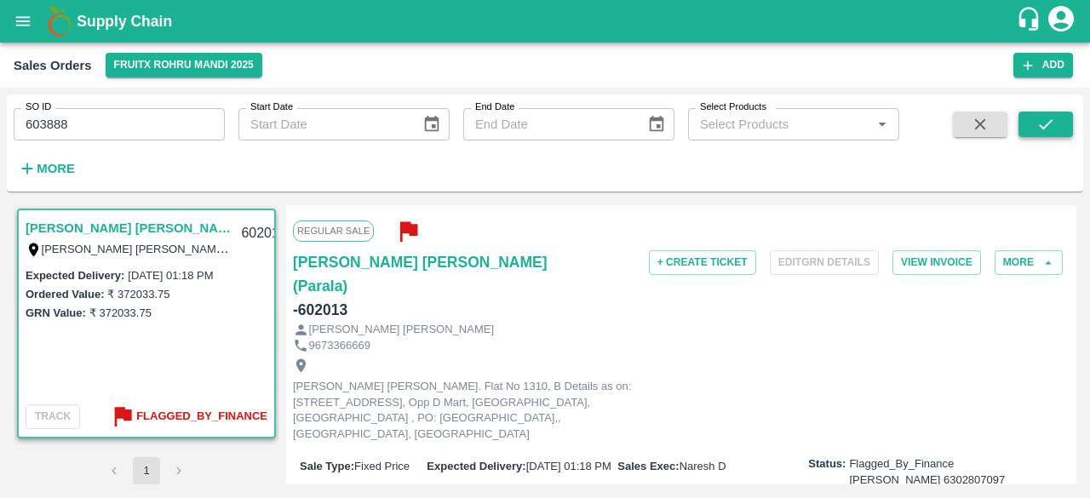
click at [1038, 126] on icon "submit" at bounding box center [1046, 124] width 19 height 19
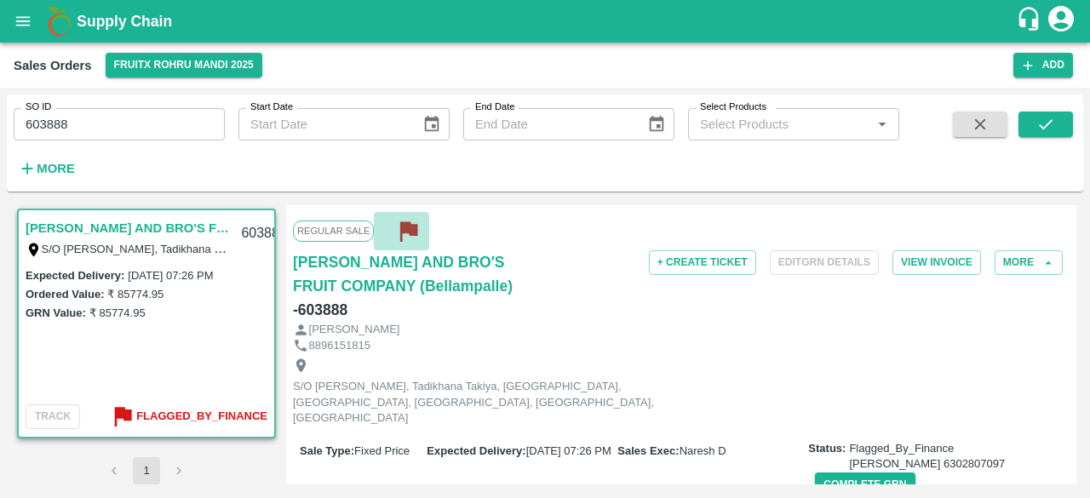
click at [416, 223] on icon "button" at bounding box center [408, 231] width 28 height 28
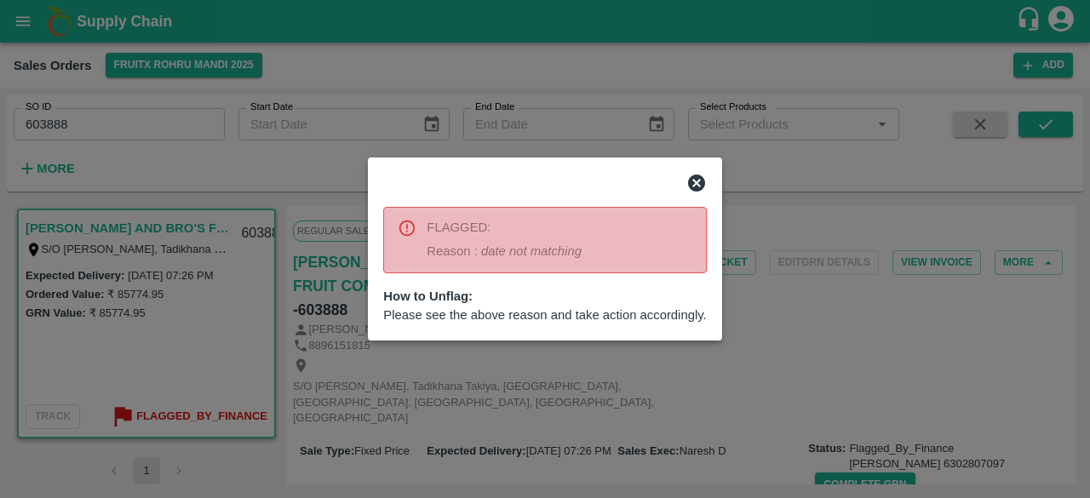
click at [699, 187] on icon at bounding box center [697, 183] width 20 height 20
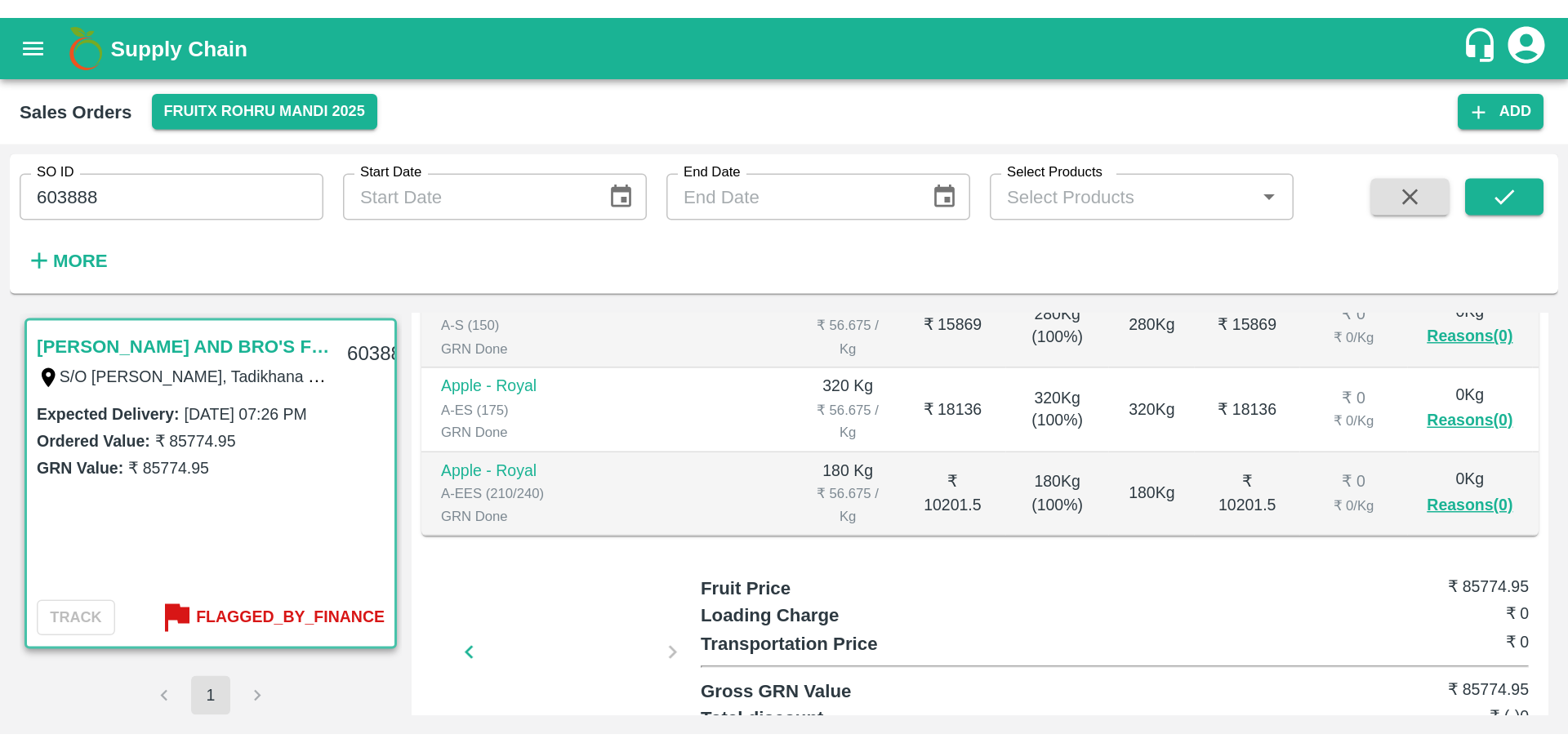
scroll to position [595, 0]
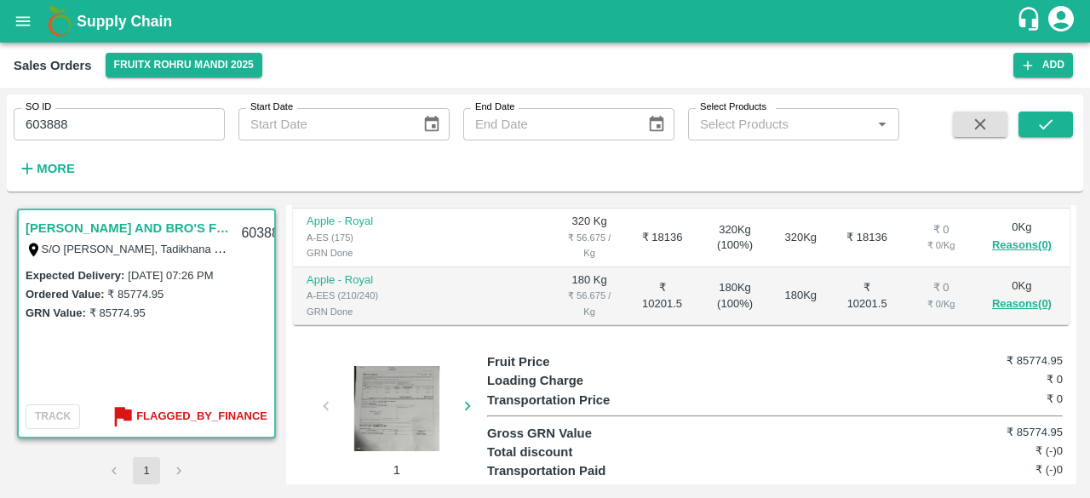
click at [380, 385] on div at bounding box center [397, 408] width 128 height 85
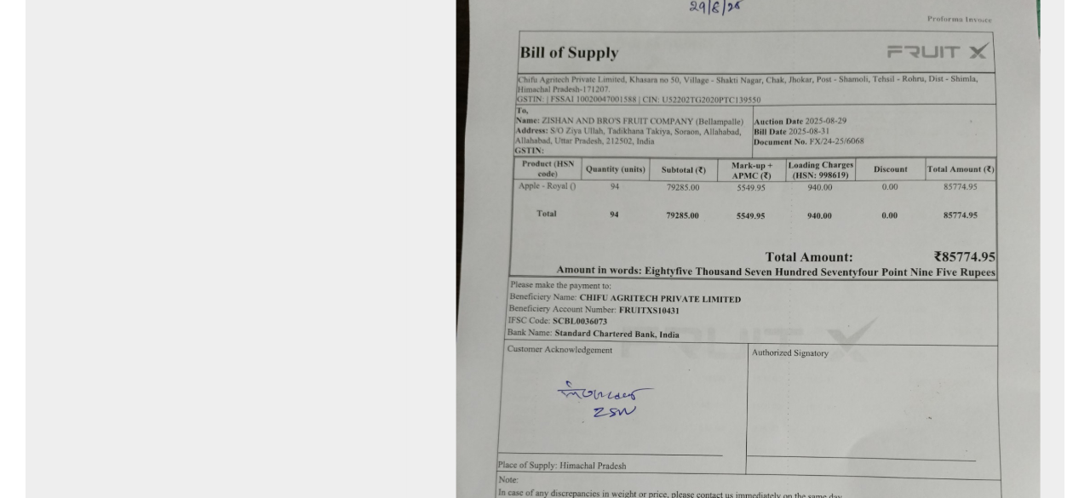
scroll to position [336, 0]
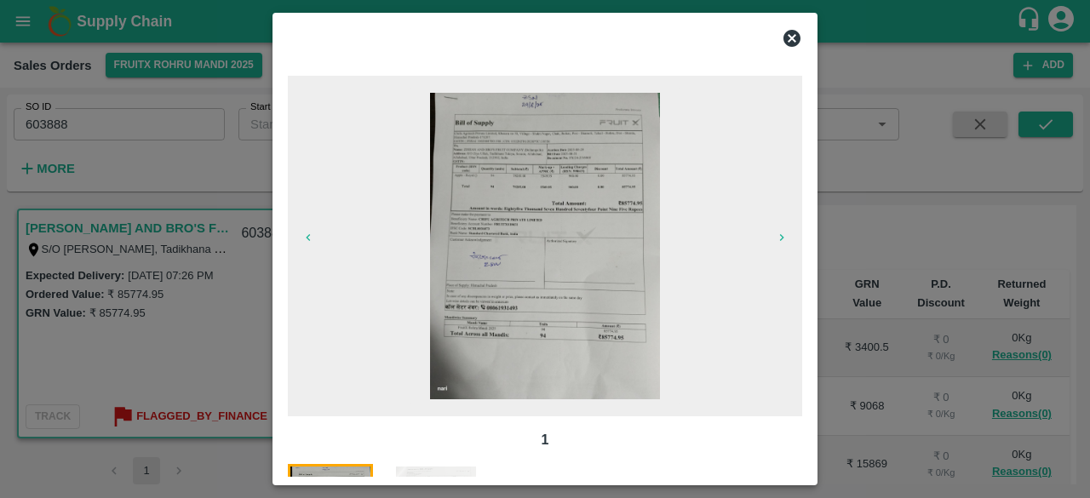
click at [793, 38] on icon at bounding box center [792, 38] width 20 height 20
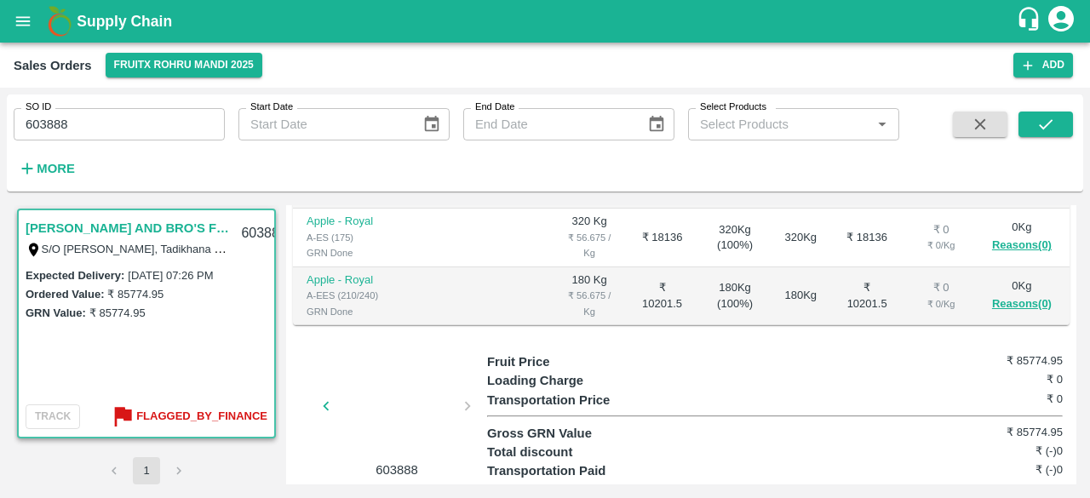
scroll to position [0, 0]
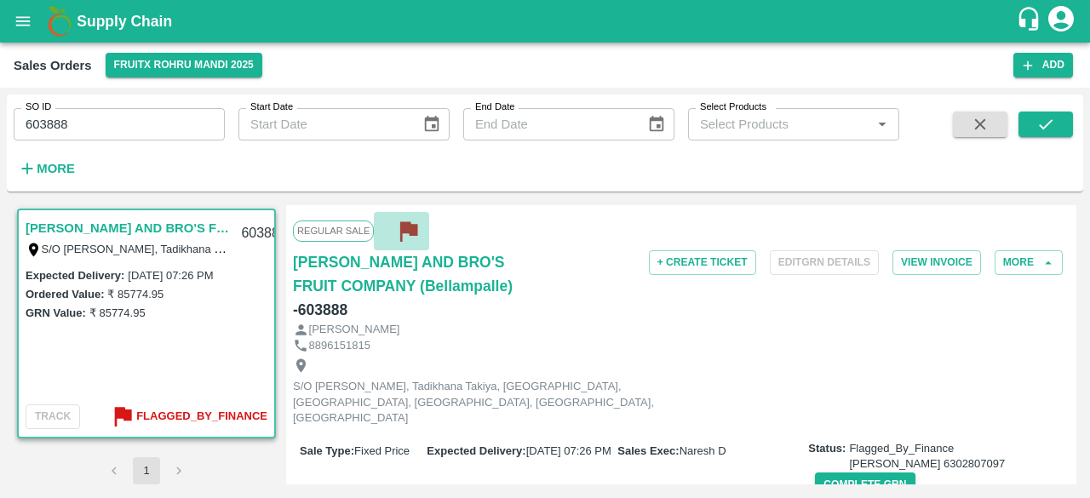
click at [420, 229] on icon "button" at bounding box center [408, 231] width 28 height 28
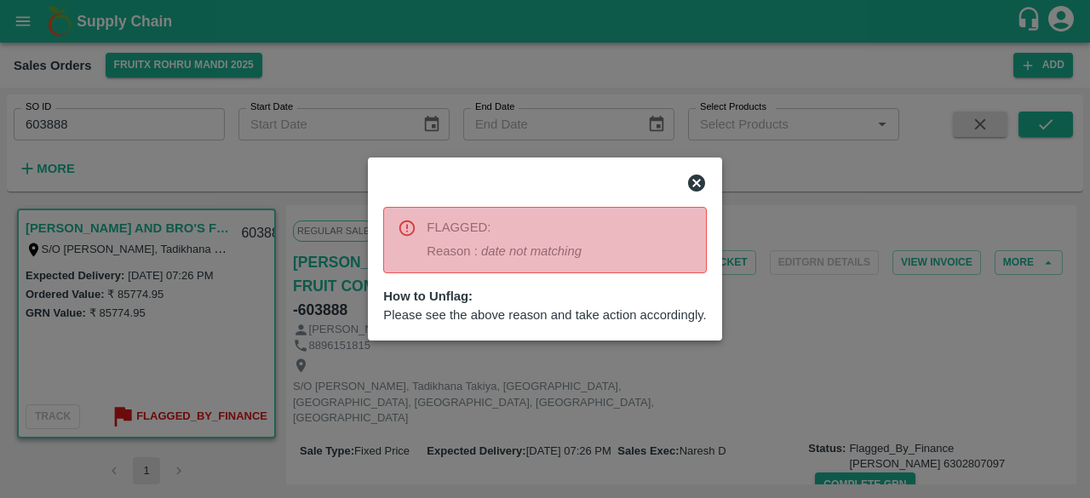
click at [699, 181] on icon at bounding box center [697, 183] width 20 height 20
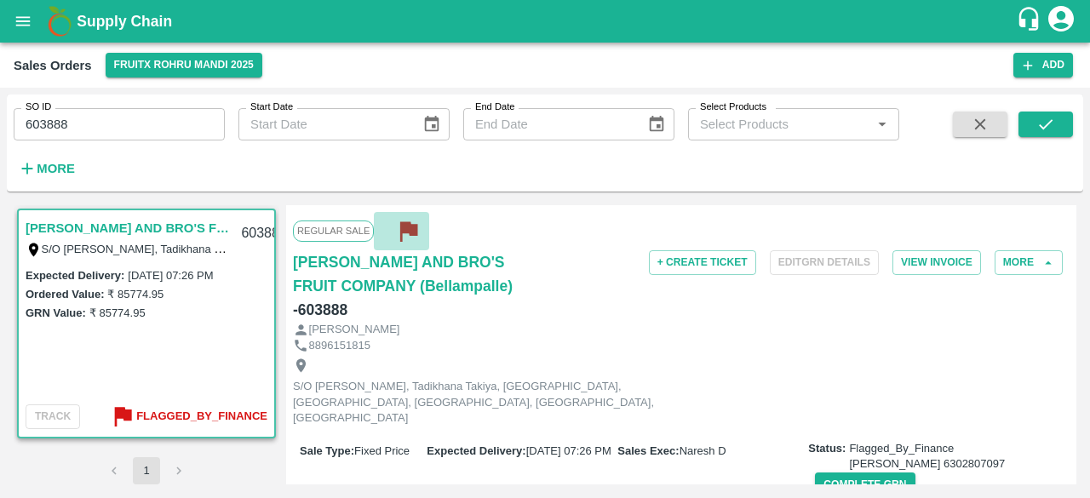
click at [406, 233] on icon "button" at bounding box center [408, 232] width 17 height 20
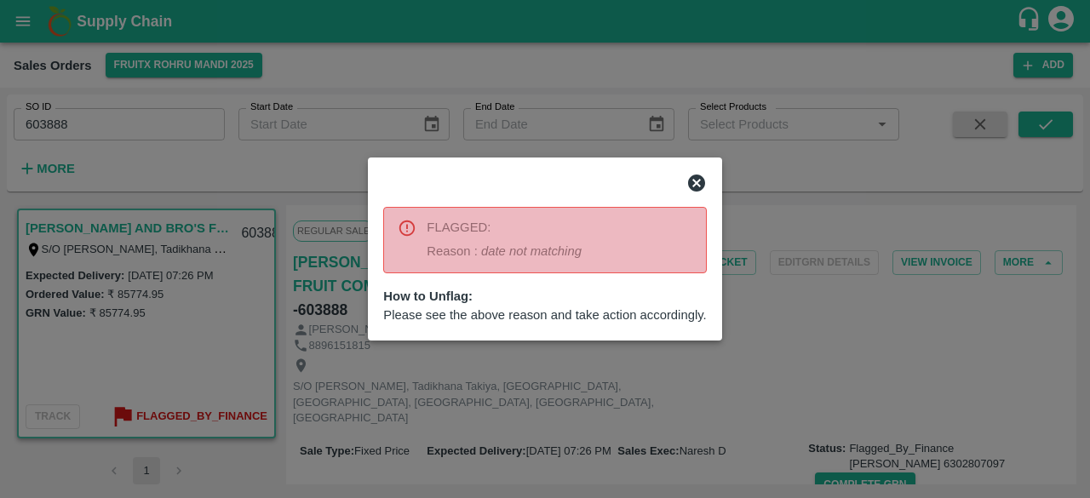
click at [539, 318] on span "Please see the above reason and take action accordingly." at bounding box center [544, 315] width 323 height 19
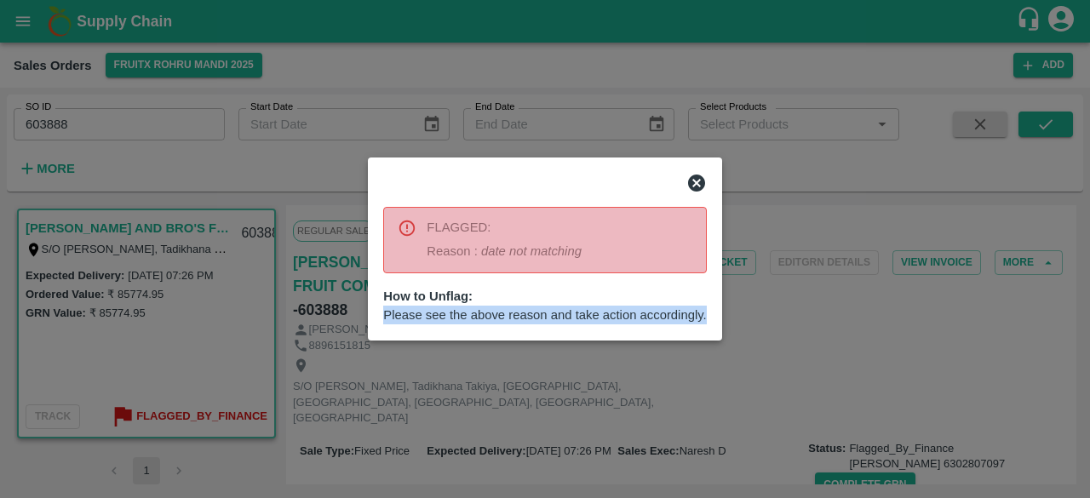
click at [539, 318] on span "Please see the above reason and take action accordingly." at bounding box center [544, 315] width 323 height 19
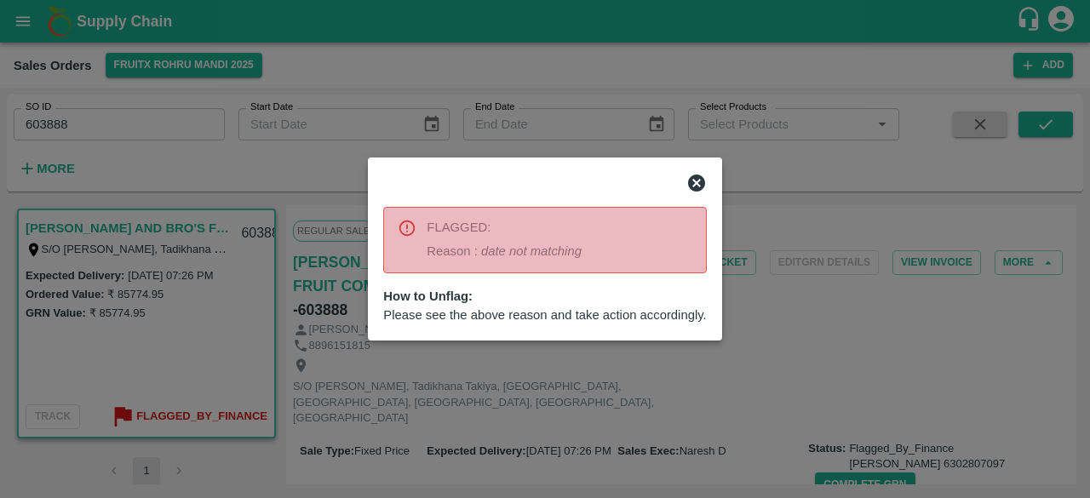
click at [758, 333] on div at bounding box center [545, 249] width 1090 height 498
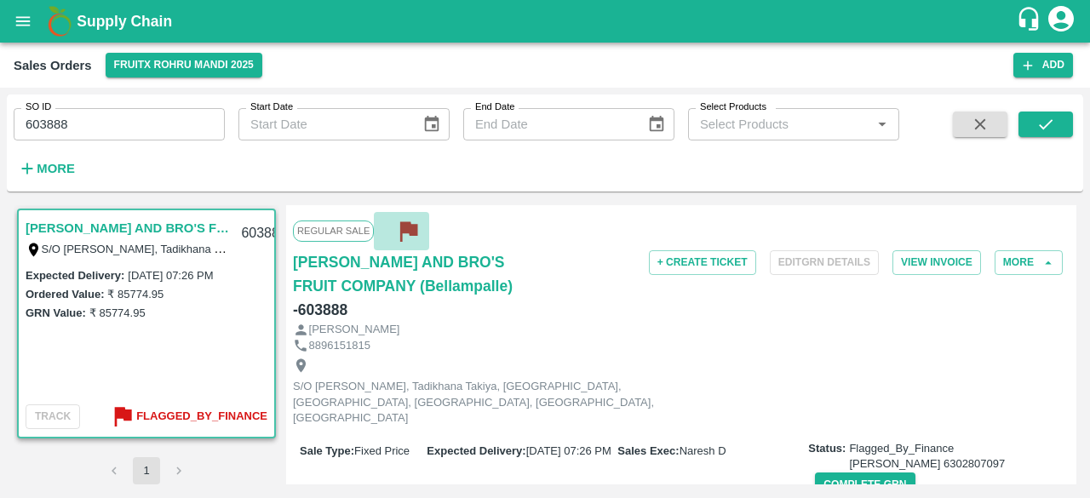
click at [403, 229] on icon "button" at bounding box center [408, 232] width 17 height 20
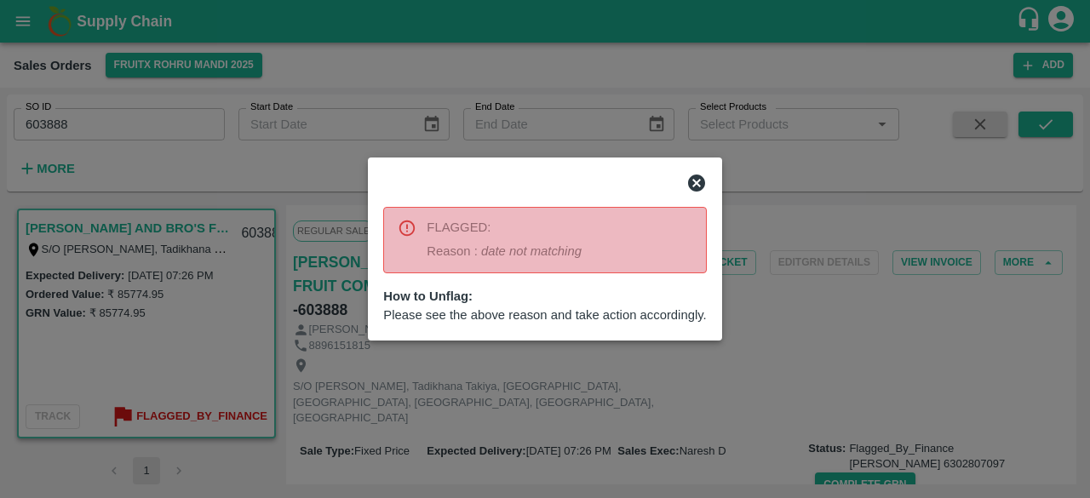
click at [697, 178] on icon at bounding box center [696, 183] width 17 height 17
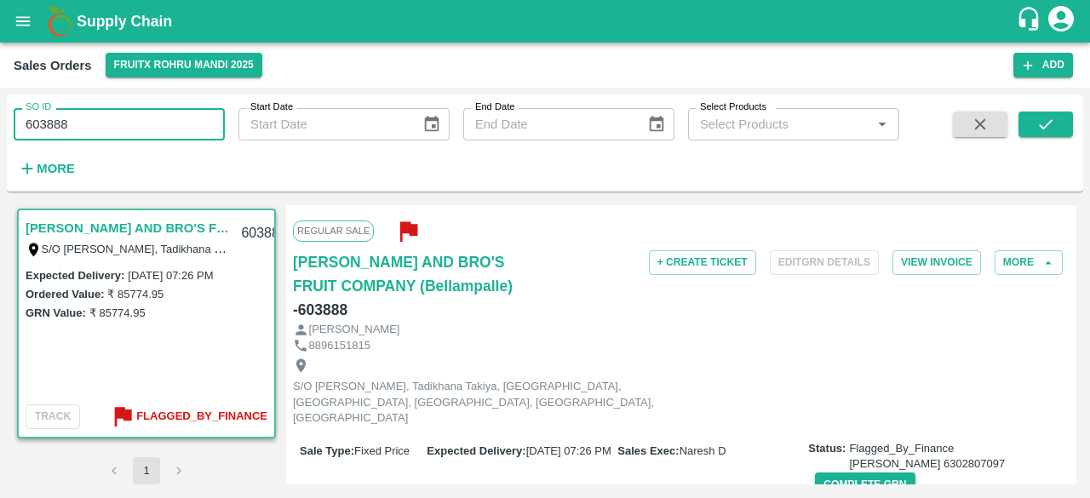
click at [84, 120] on input "603888" at bounding box center [119, 124] width 211 height 32
click at [1043, 120] on icon "submit" at bounding box center [1046, 124] width 19 height 19
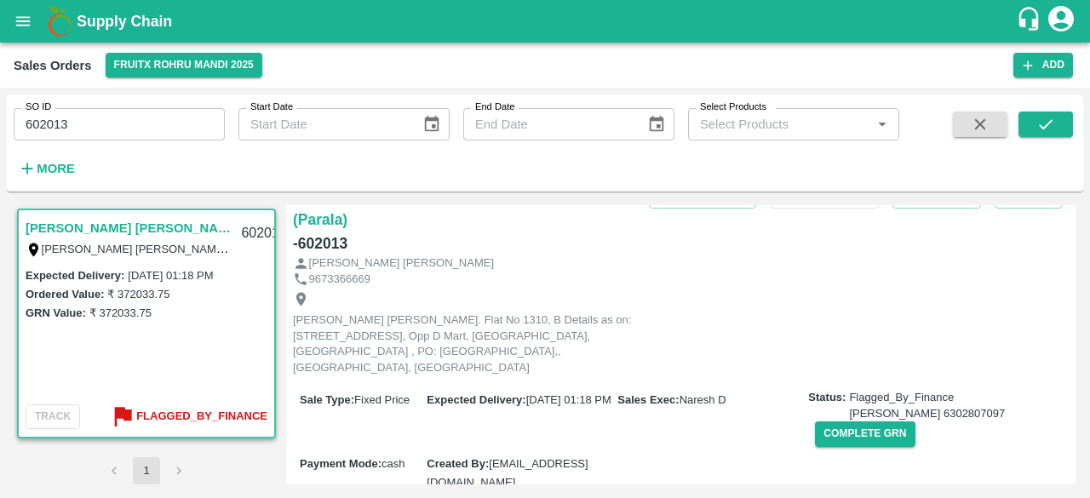
scroll to position [119, 0]
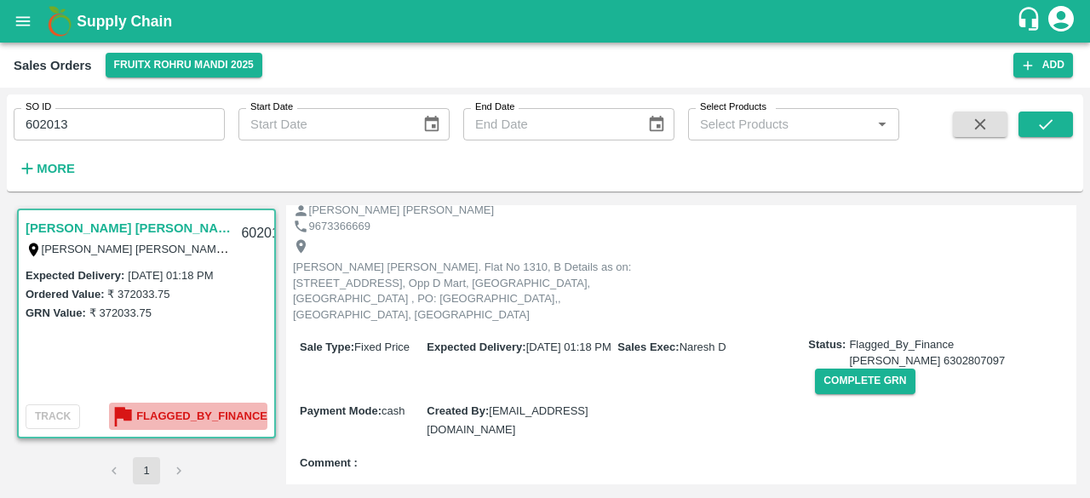
click at [203, 416] on b "Flagged_By_Finance" at bounding box center [201, 417] width 131 height 20
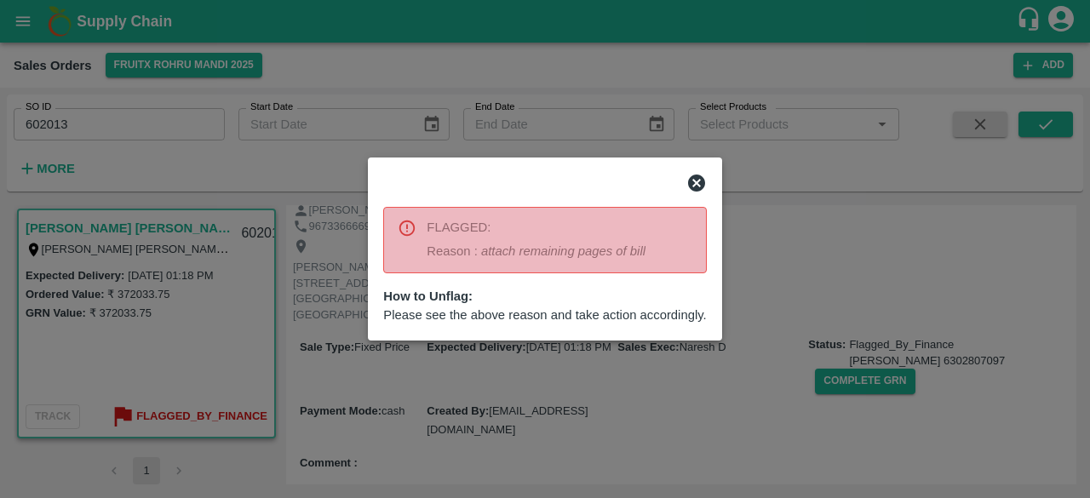
click at [770, 245] on div at bounding box center [545, 249] width 1090 height 498
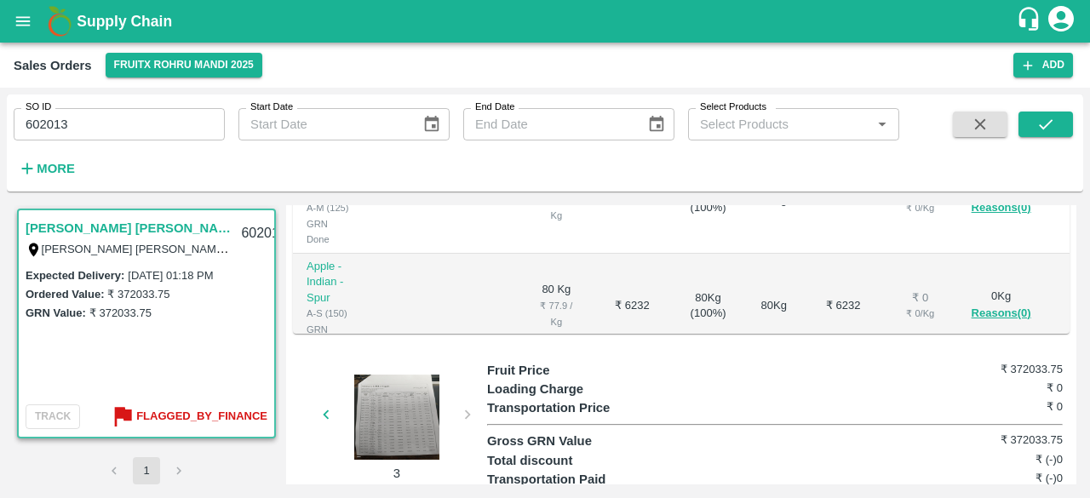
scroll to position [0, 0]
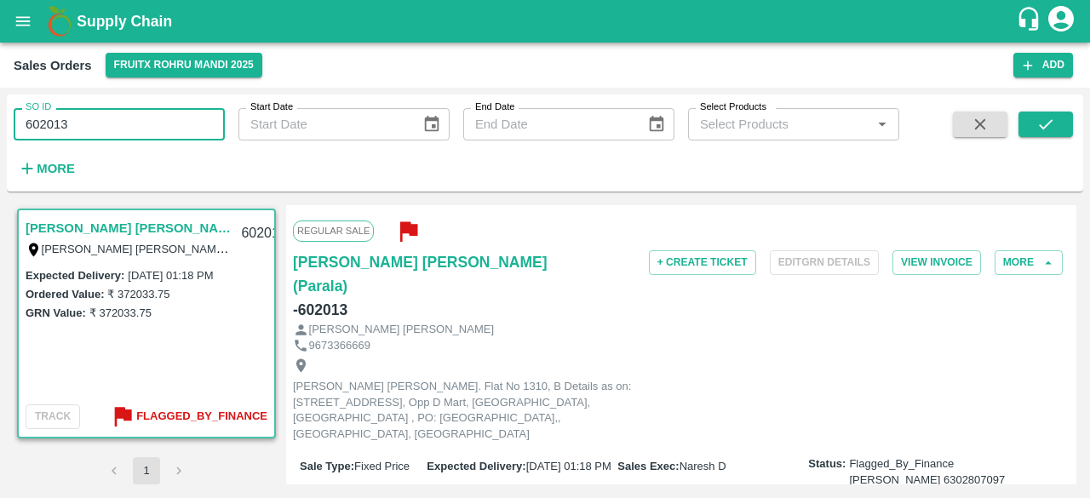
click at [118, 117] on input "602013" at bounding box center [119, 124] width 211 height 32
click at [1044, 124] on icon "submit" at bounding box center [1046, 124] width 19 height 19
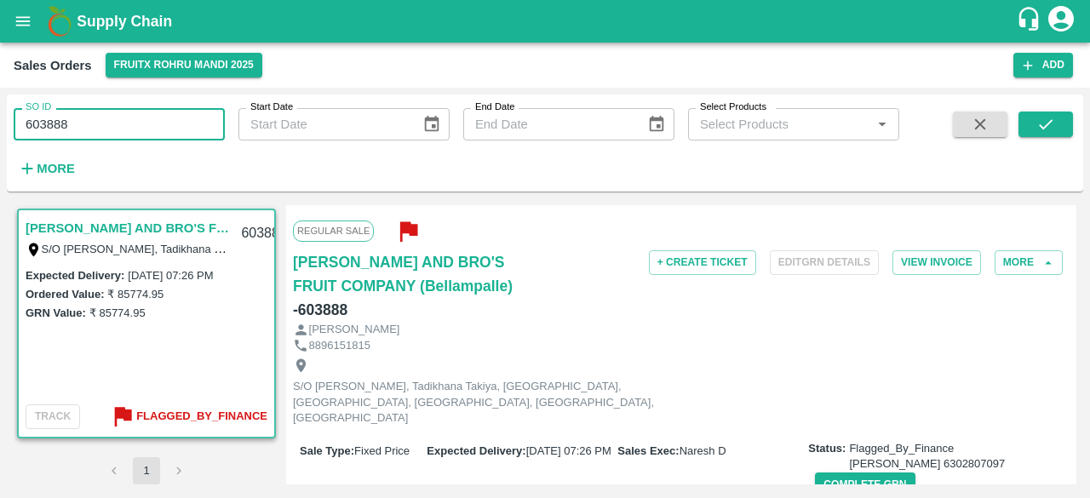
click at [83, 132] on input "603888" at bounding box center [119, 124] width 211 height 32
type input "603889"
click at [1039, 122] on icon "submit" at bounding box center [1046, 124] width 19 height 19
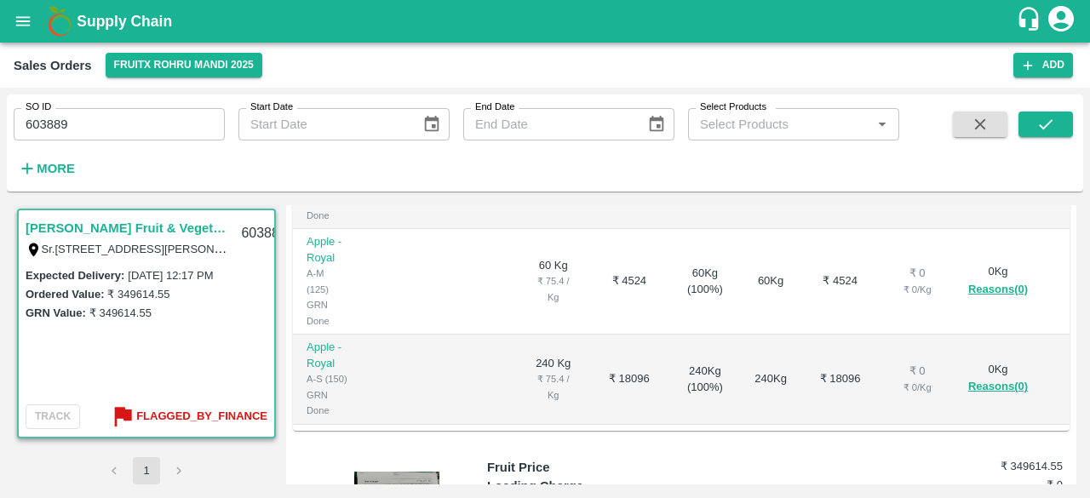
scroll to position [621, 0]
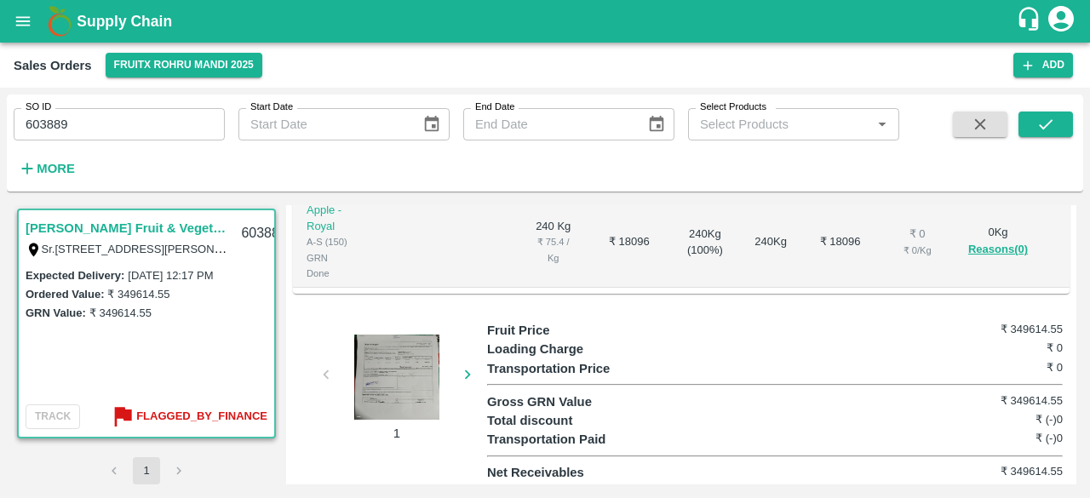
click at [398, 389] on div at bounding box center [397, 377] width 128 height 85
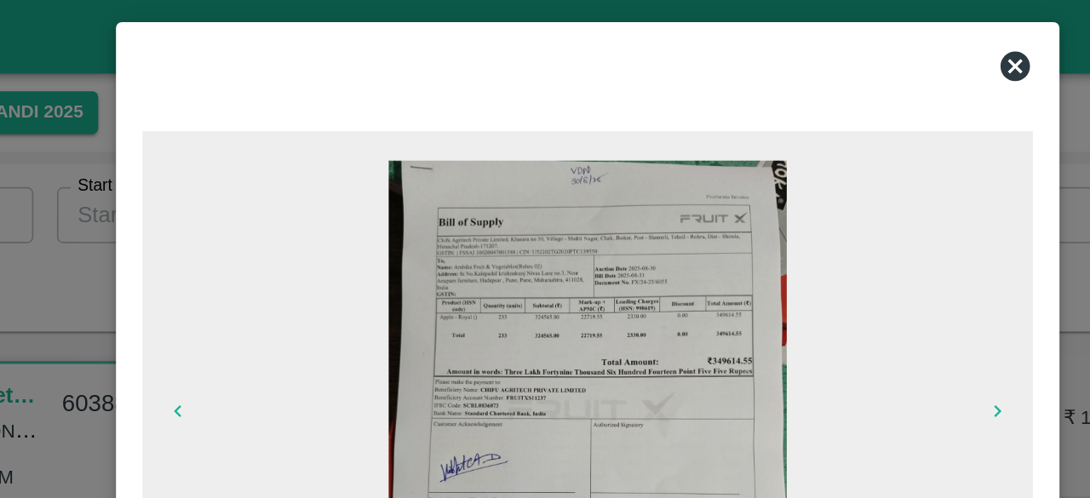
click at [792, 32] on icon at bounding box center [792, 38] width 17 height 17
